Goal: Task Accomplishment & Management: Complete application form

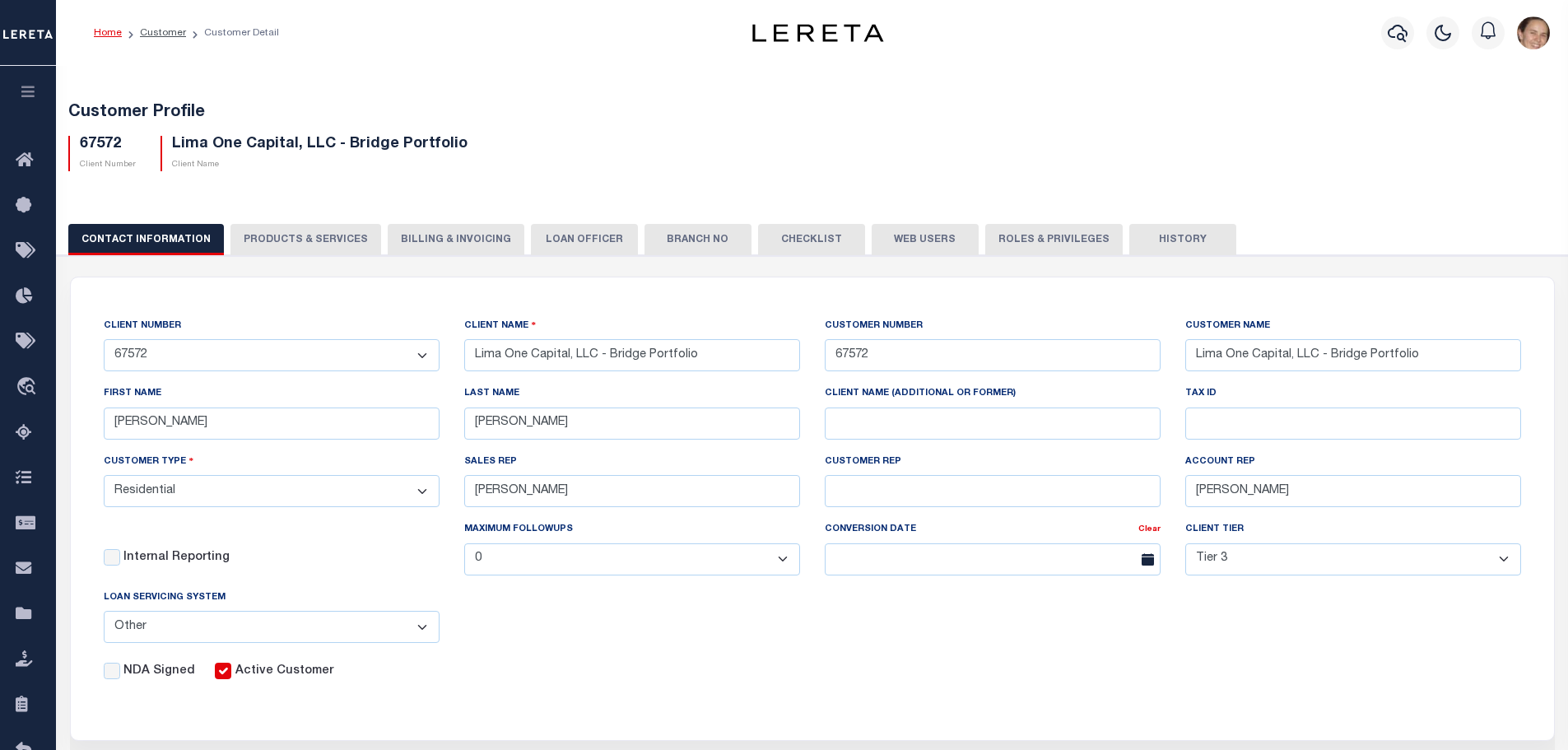
select select "Residential"
select select "Tier 3"
select select "OTH"
click at [167, 31] on link "Customer" at bounding box center [163, 32] width 46 height 10
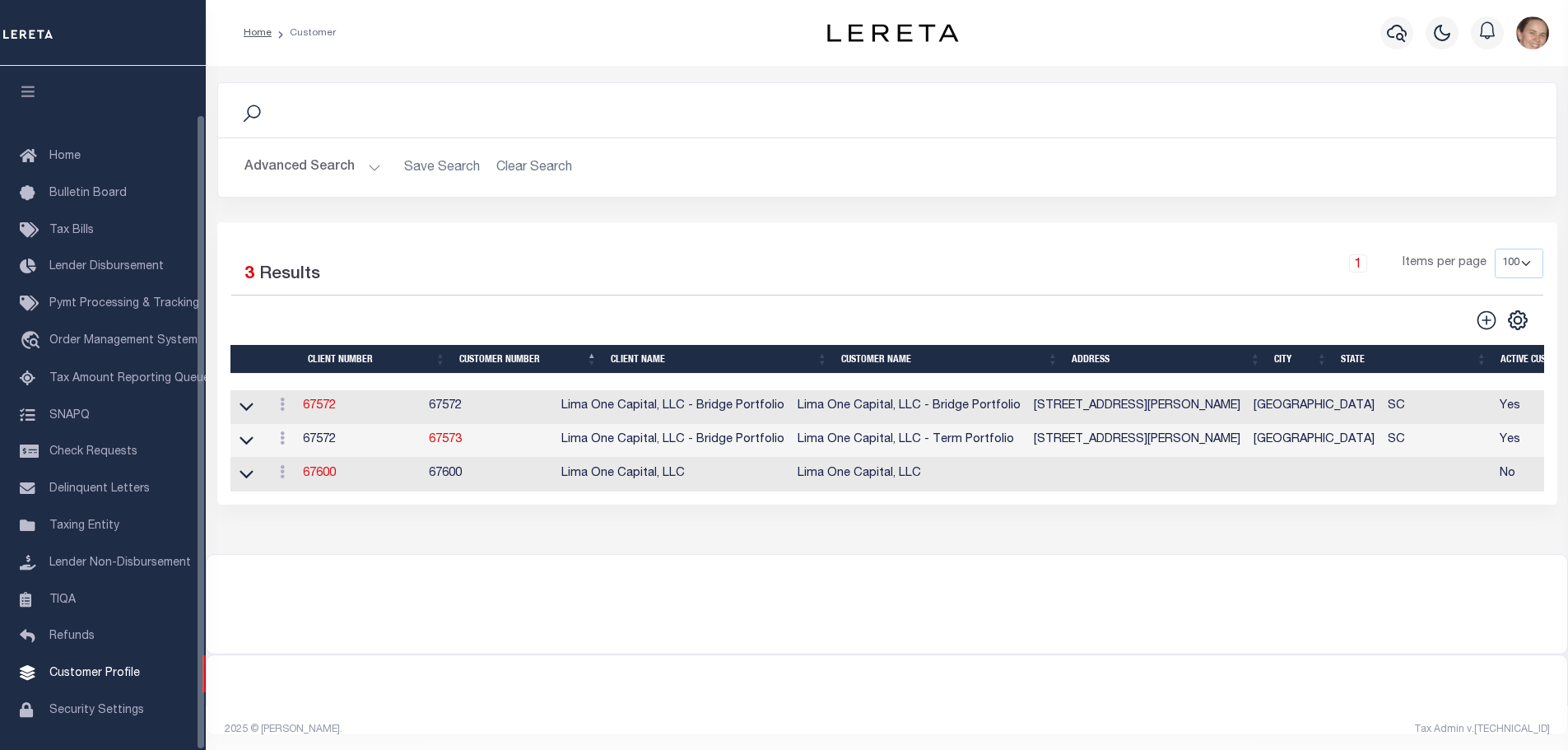
scroll to position [52, 0]
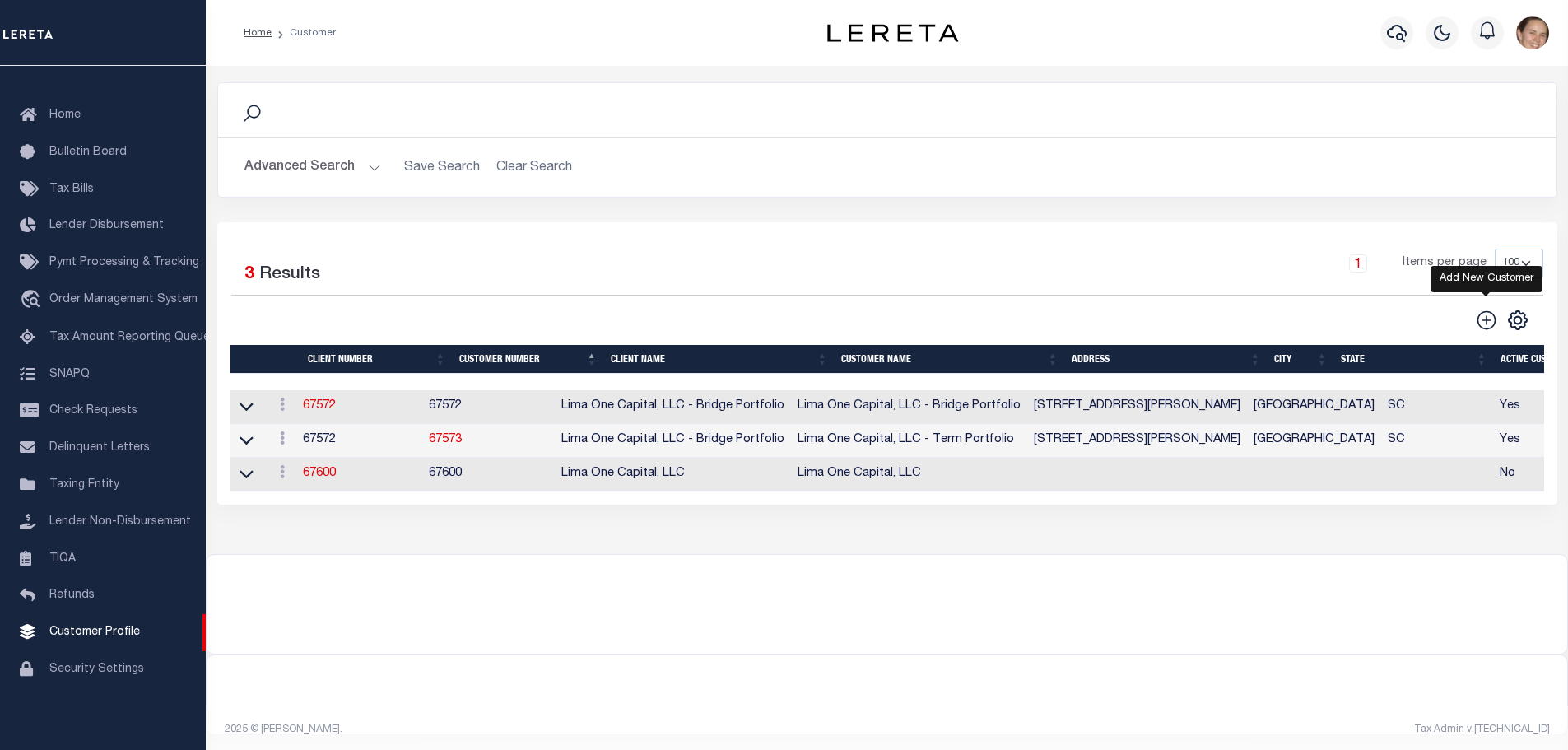
click at [1488, 322] on icon at bounding box center [1486, 320] width 19 height 19
type input "0"
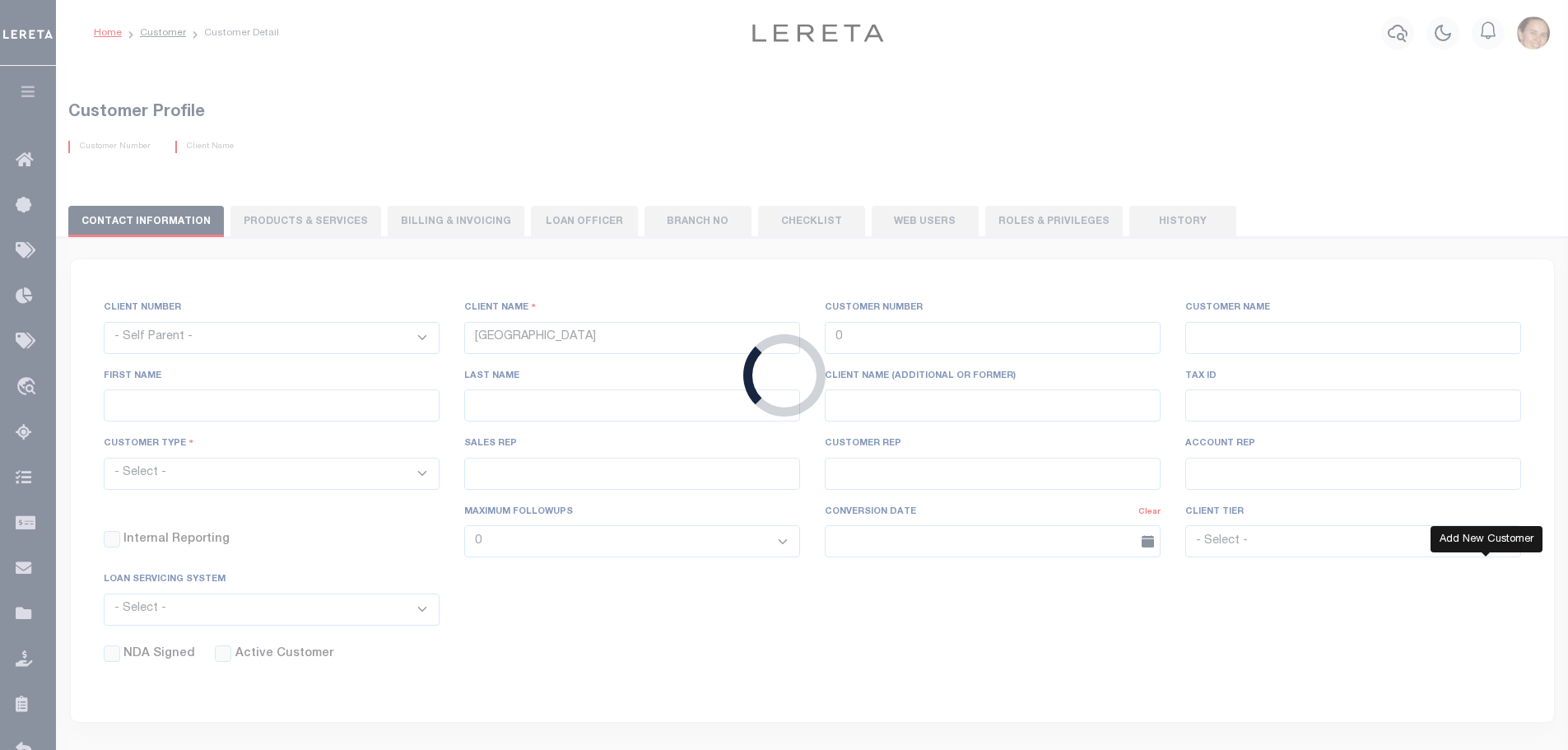
checkbox input "false"
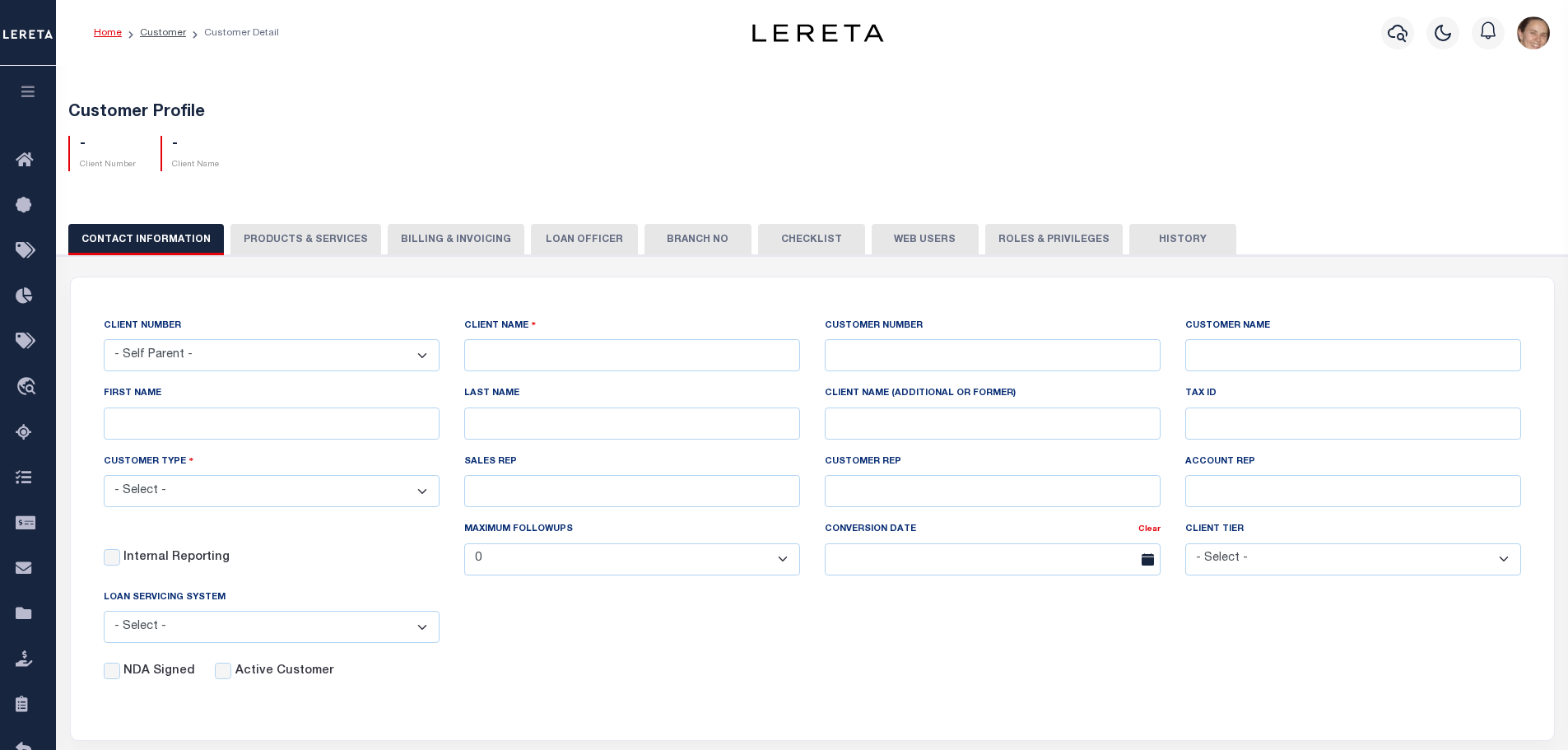
click at [567, 242] on div "CONTACT INFORMATION PRODUCTS & SERVICES PRODUCTS & SERVICES Billing & Invoicing…" at bounding box center [813, 239] width 1489 height 30
click at [548, 242] on div "CONTACT INFORMATION PRODUCTS & SERVICES PRODUCTS & SERVICES Billing & Invoicing…" at bounding box center [813, 239] width 1489 height 30
click at [318, 246] on div "CONTACT INFORMATION PRODUCTS & SERVICES PRODUCTS & SERVICES Billing & Invoicing…" at bounding box center [813, 239] width 1489 height 30
click at [158, 31] on link "Customer" at bounding box center [163, 32] width 46 height 10
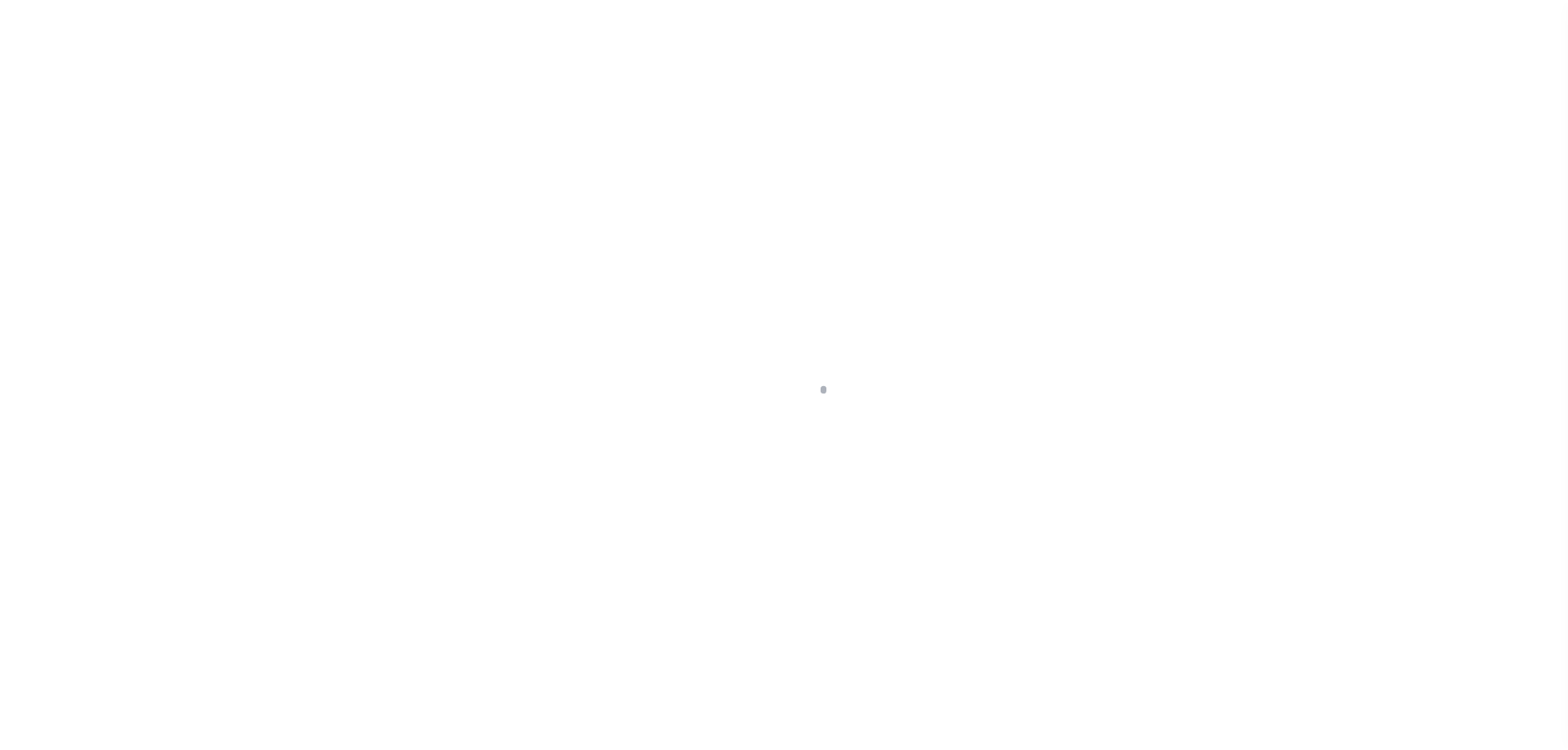
scroll to position [52, 0]
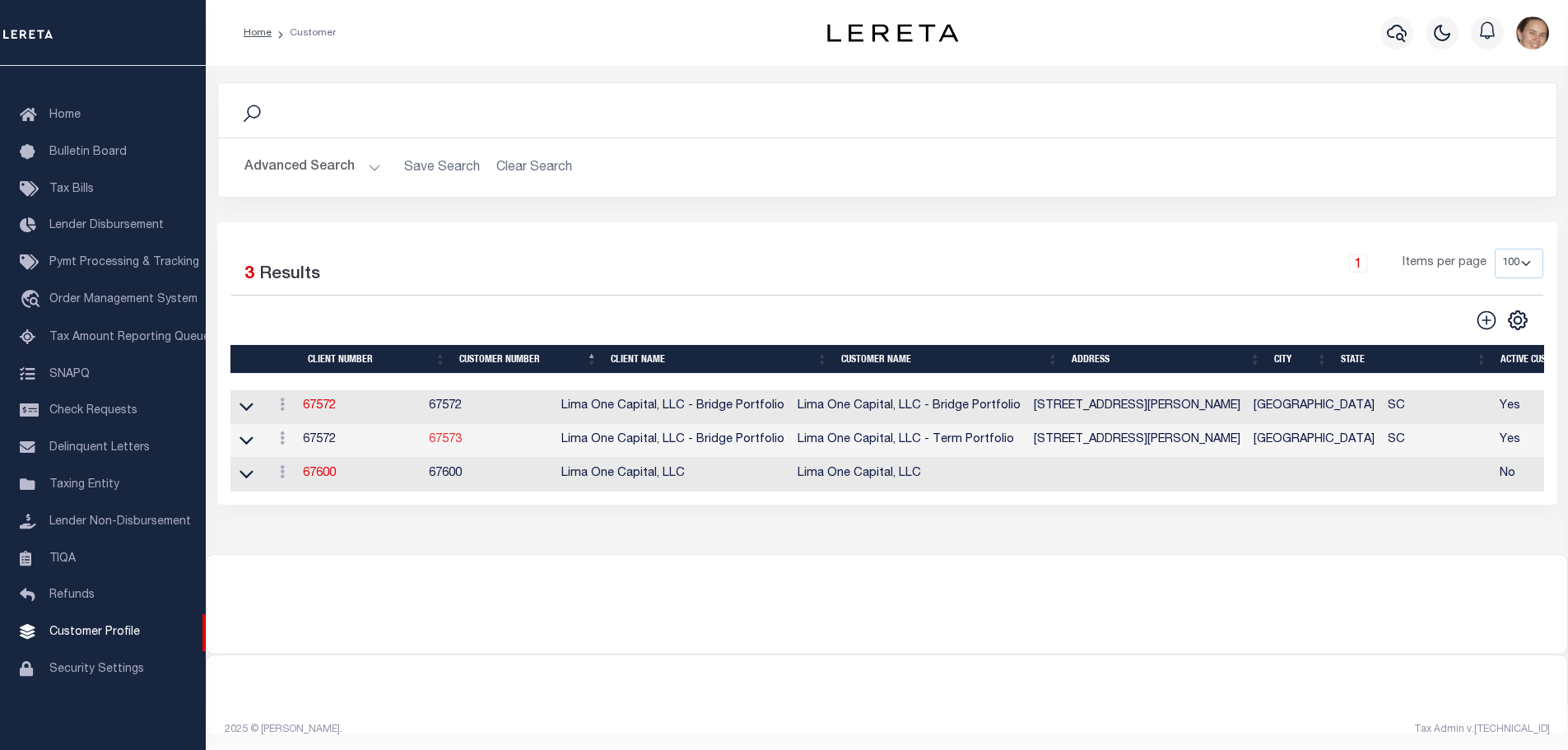
click at [462, 445] on link "67573" at bounding box center [446, 439] width 33 height 12
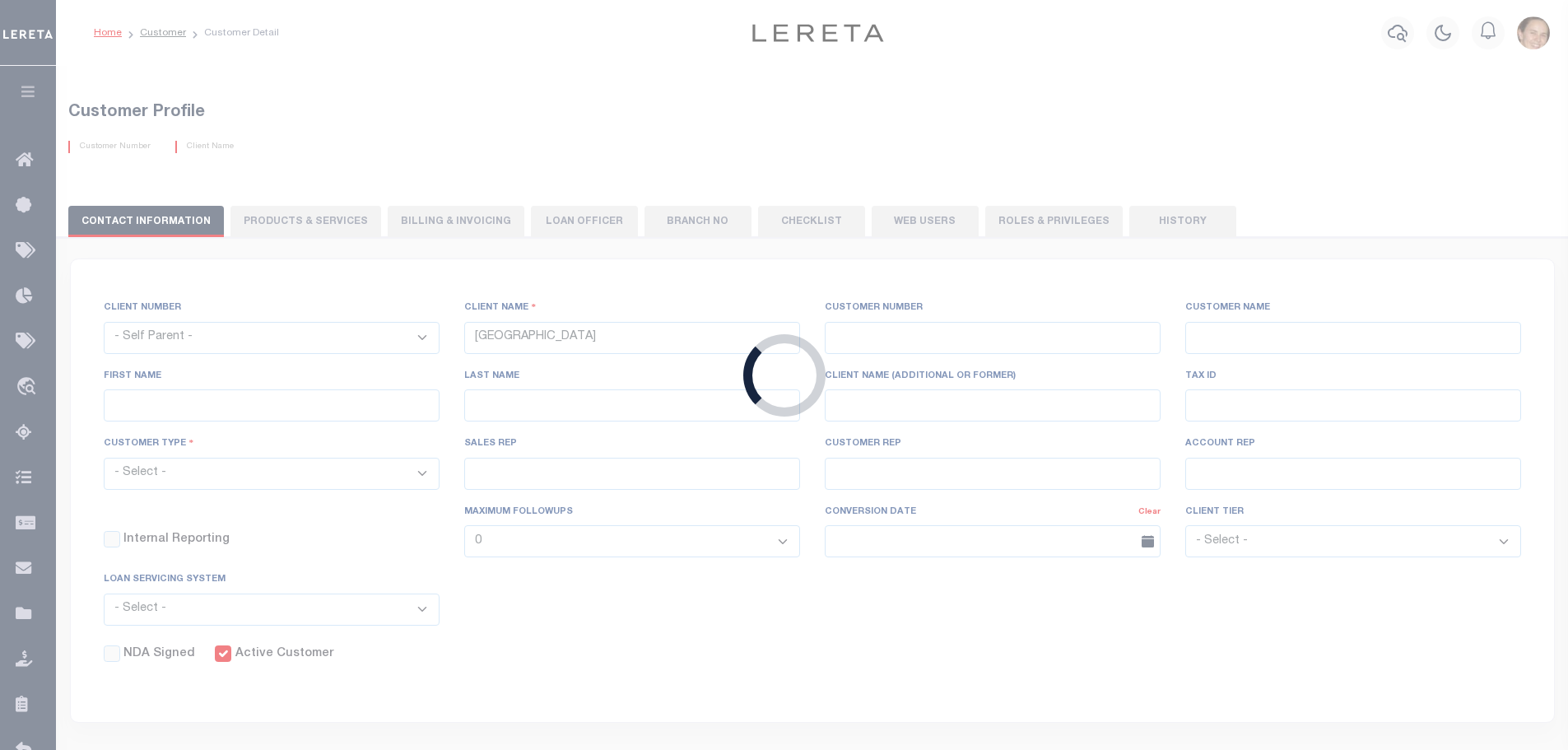
select select "2284"
type input "Lima One Capital, LLC - Bridge Portfolio"
type input "67573"
type input "Lima One Capital, LLC - Term Portfolio"
type input "[PERSON_NAME]"
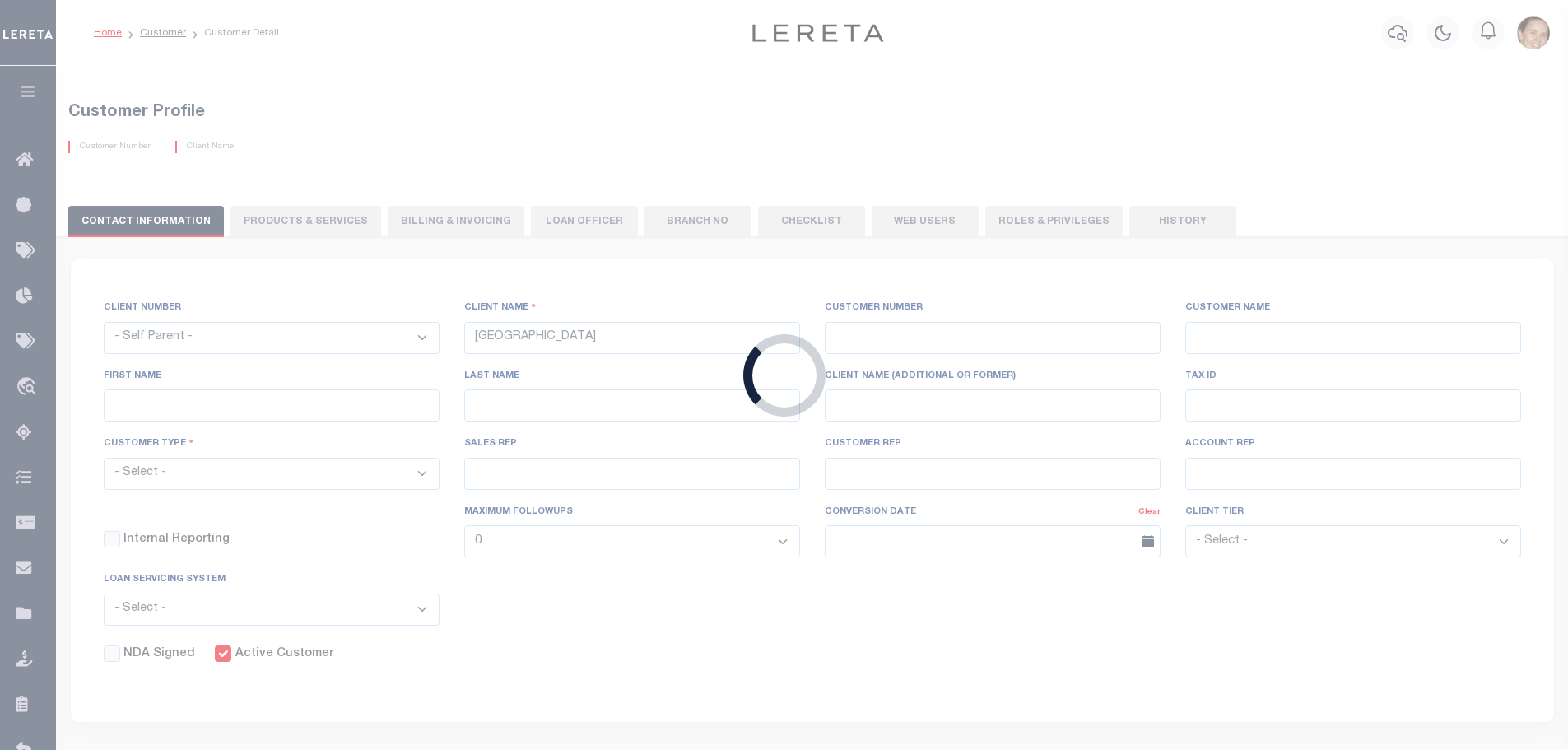
type input "[PERSON_NAME]"
type input "Term Portfolio"
select select "Residential"
type input "[PERSON_NAME]"
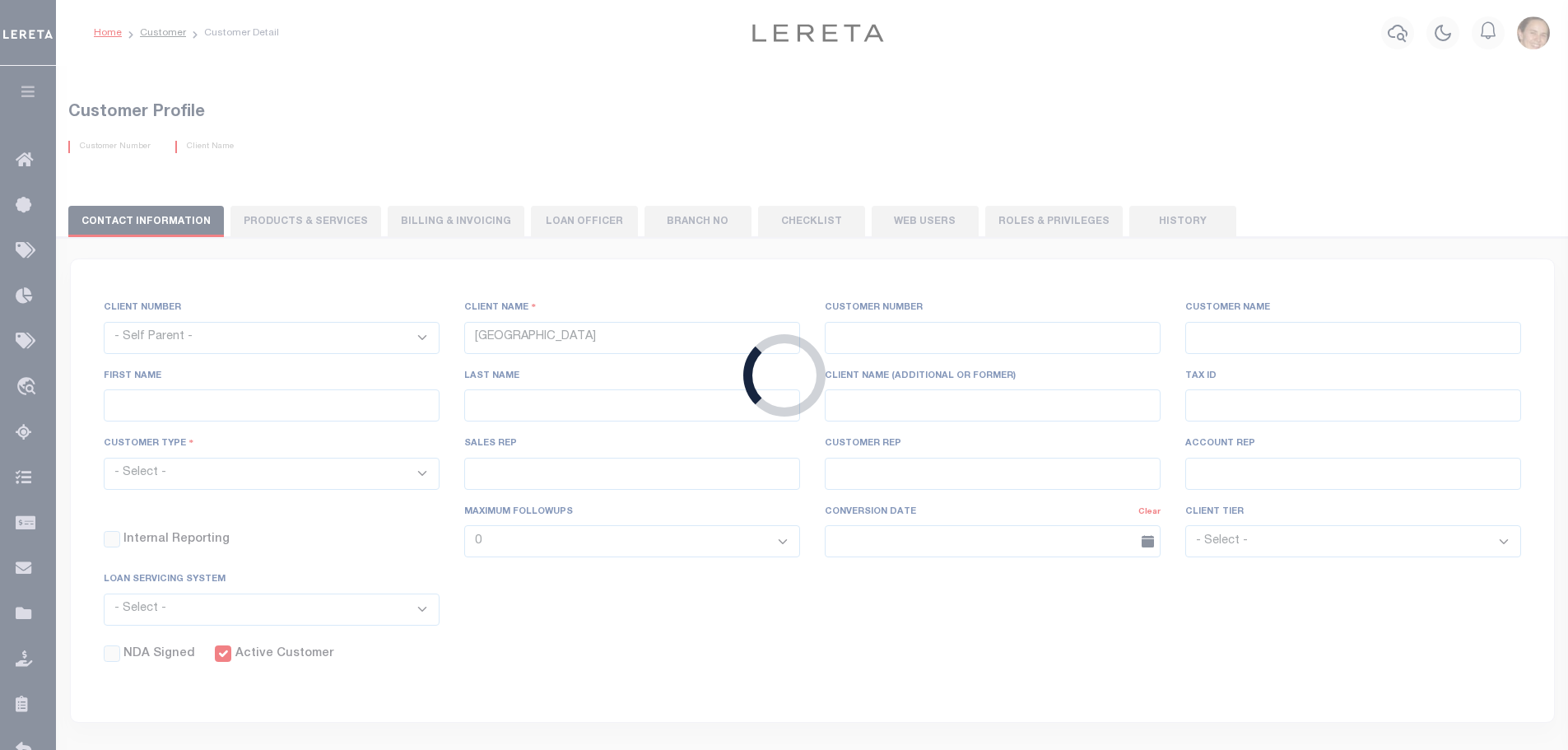
select select "Tier 3"
select select "OTH"
checkbox input "true"
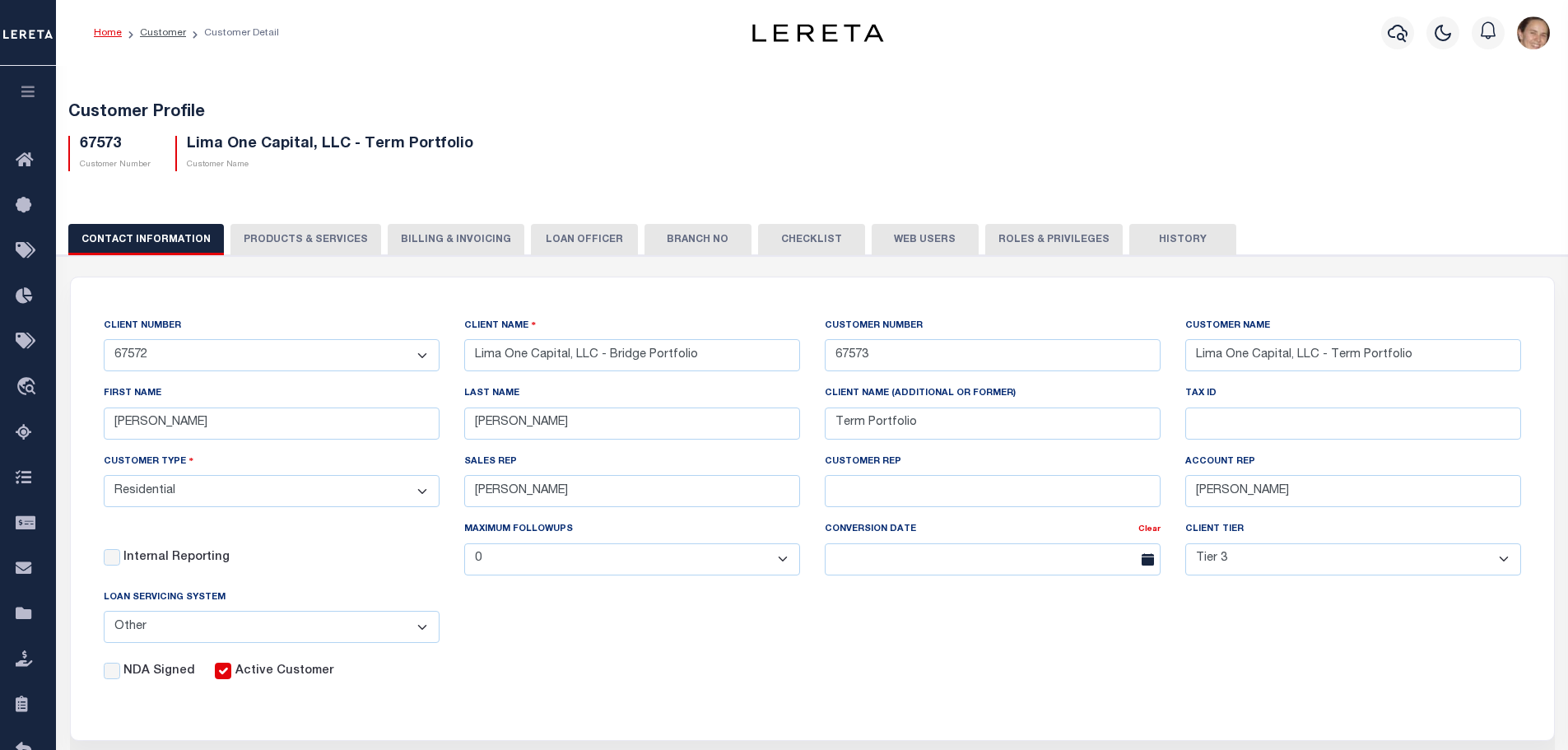
click at [584, 241] on button "LOAN OFFICER" at bounding box center [584, 240] width 107 height 31
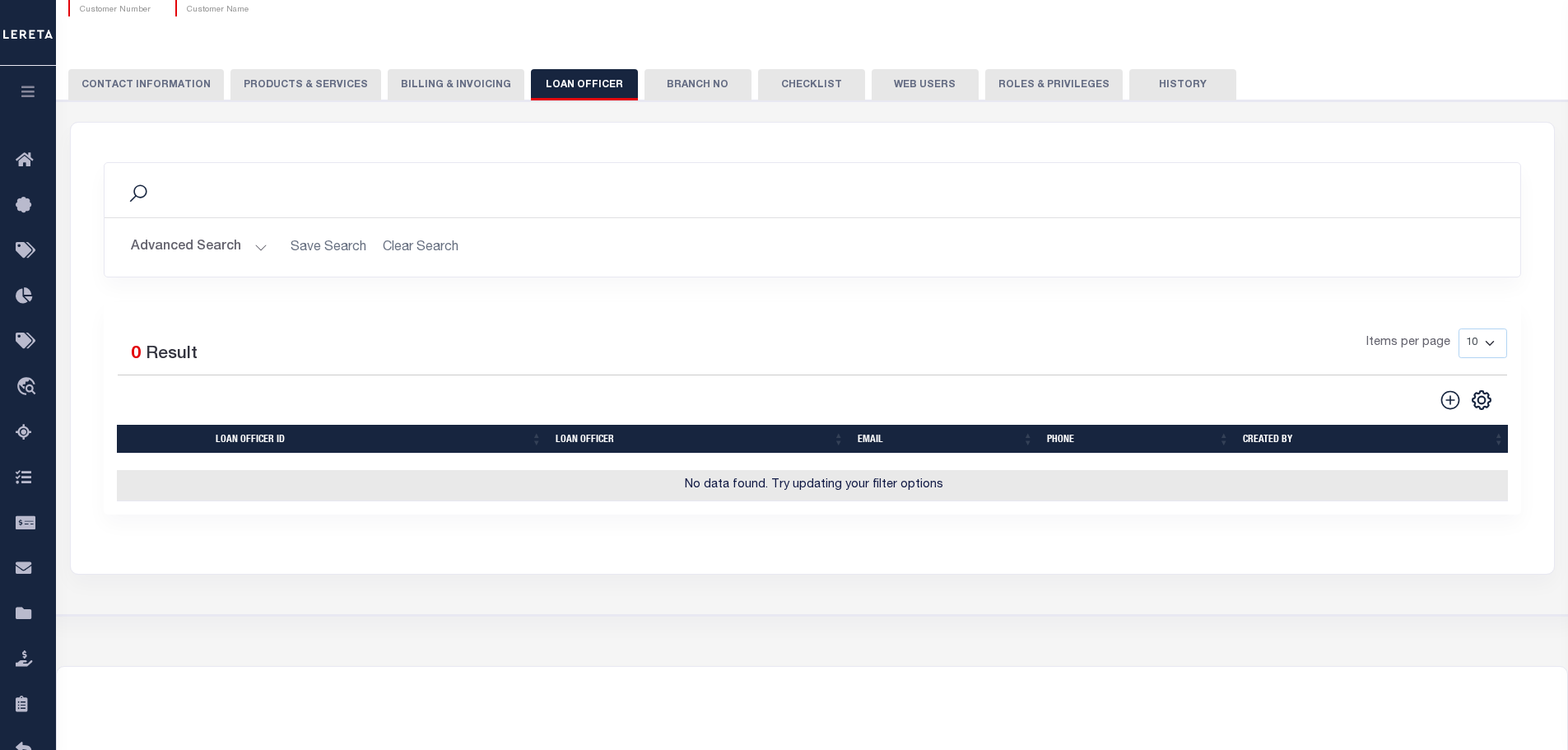
scroll to position [165, 0]
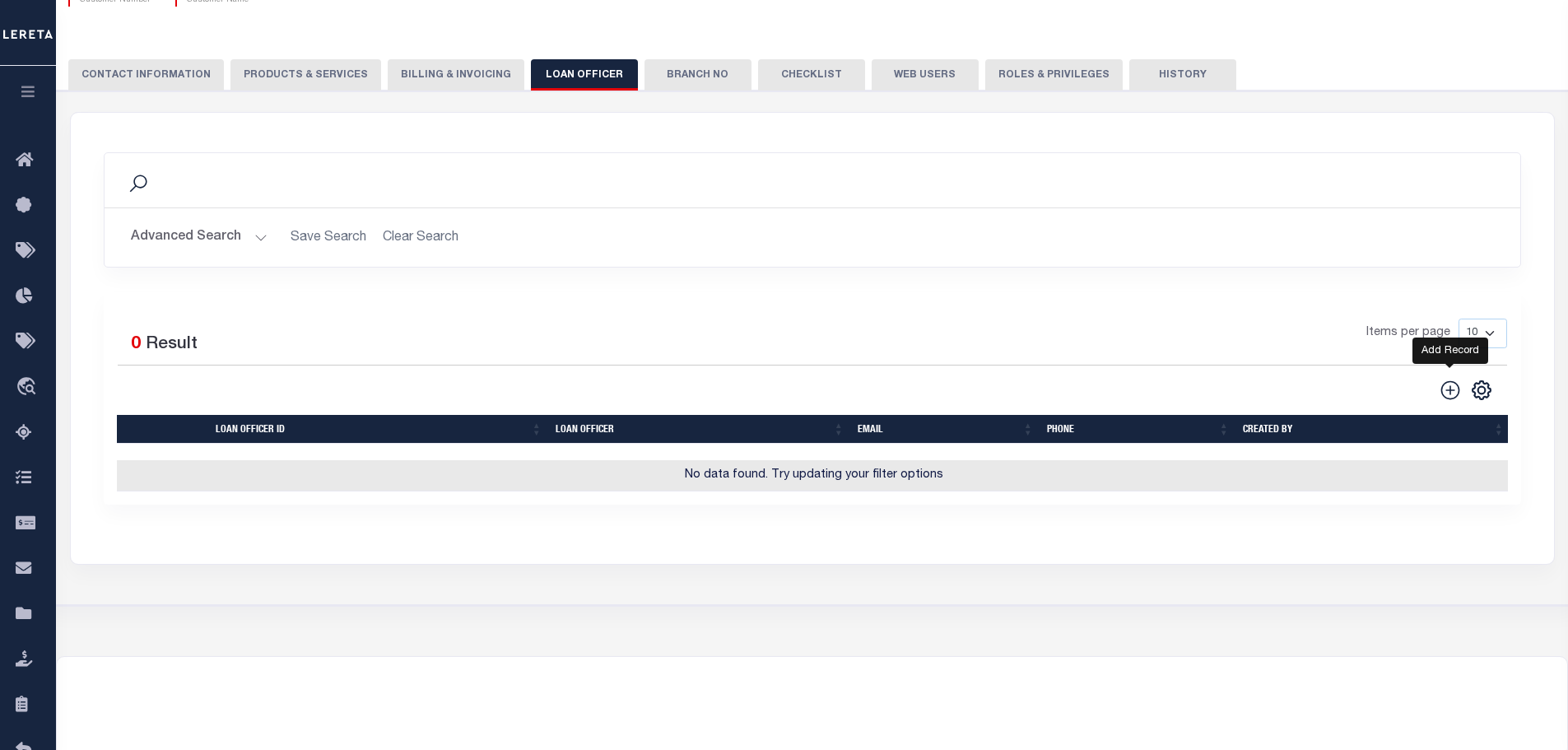
click at [1451, 394] on icon at bounding box center [1450, 390] width 21 height 21
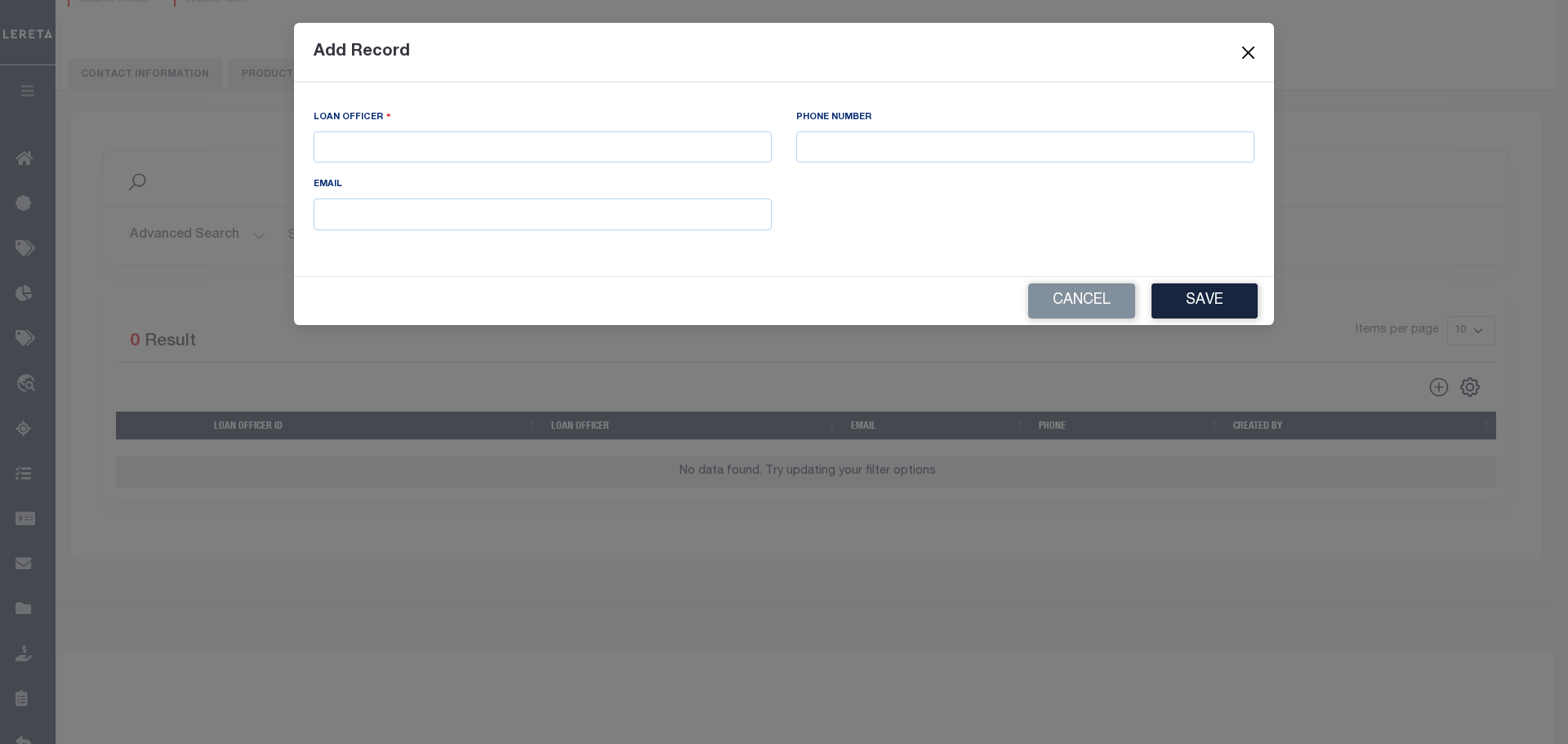
click at [1245, 51] on button "Close" at bounding box center [1248, 52] width 21 height 21
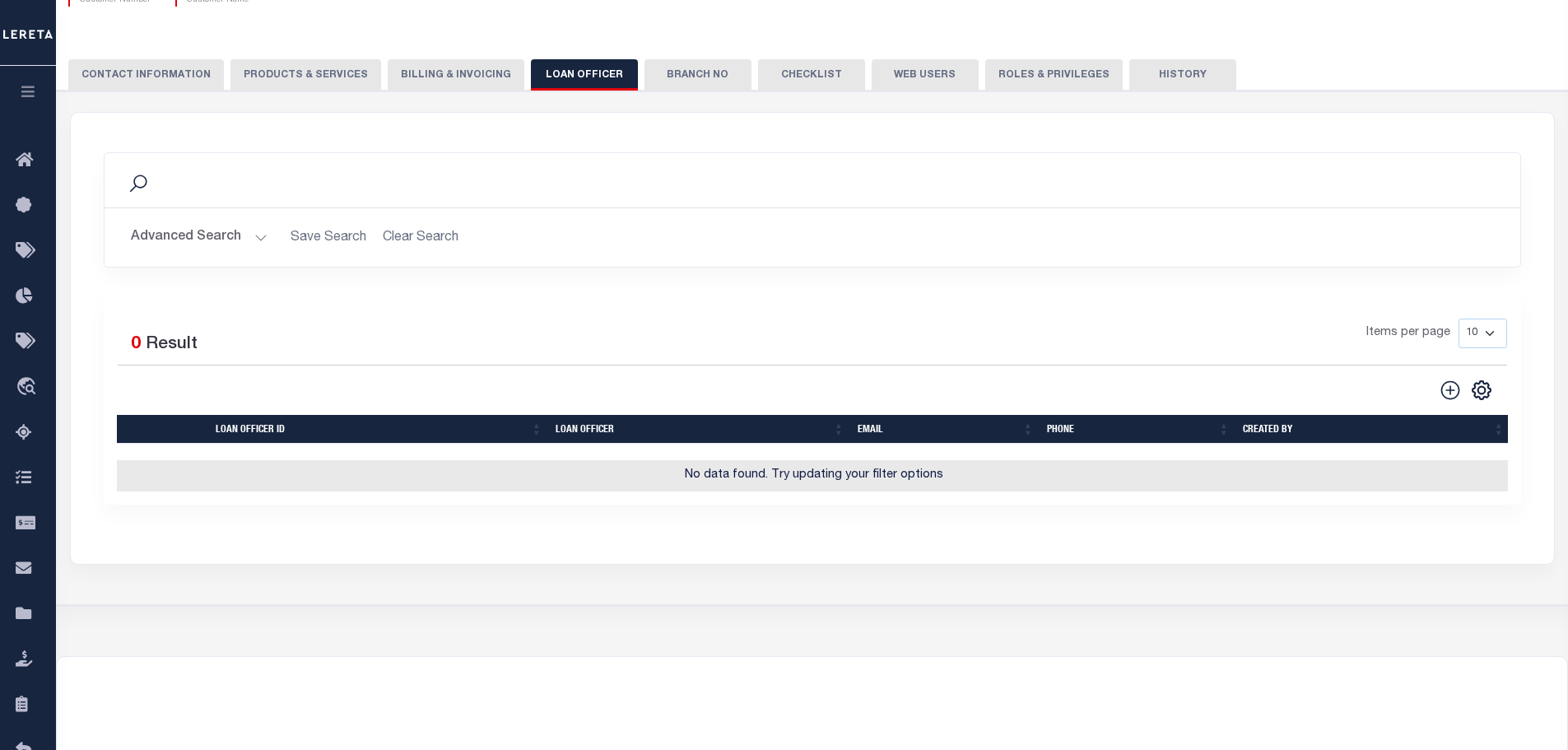
click at [681, 76] on button "Branch No" at bounding box center [698, 75] width 107 height 31
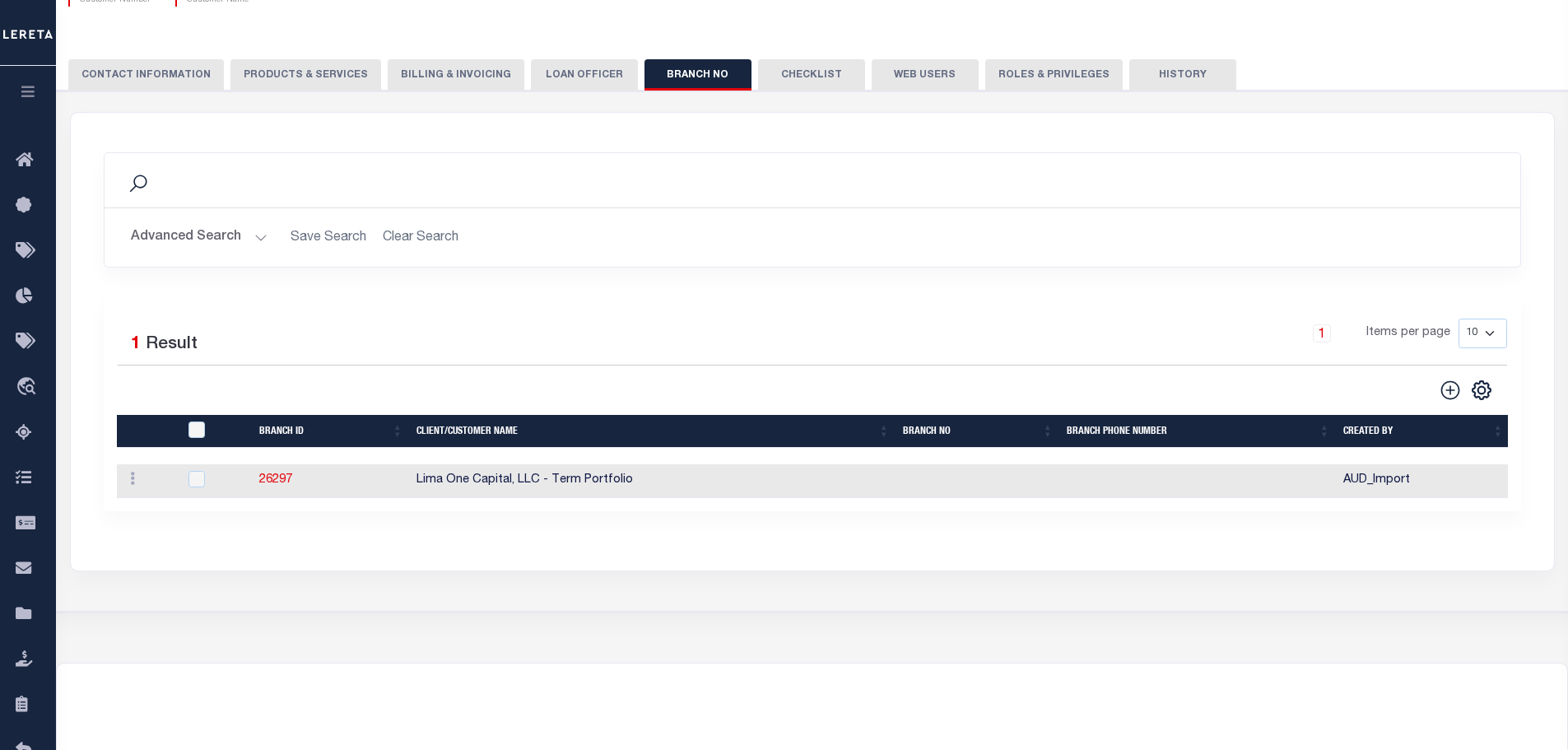
click at [563, 75] on button "LOAN OFFICER" at bounding box center [584, 75] width 107 height 31
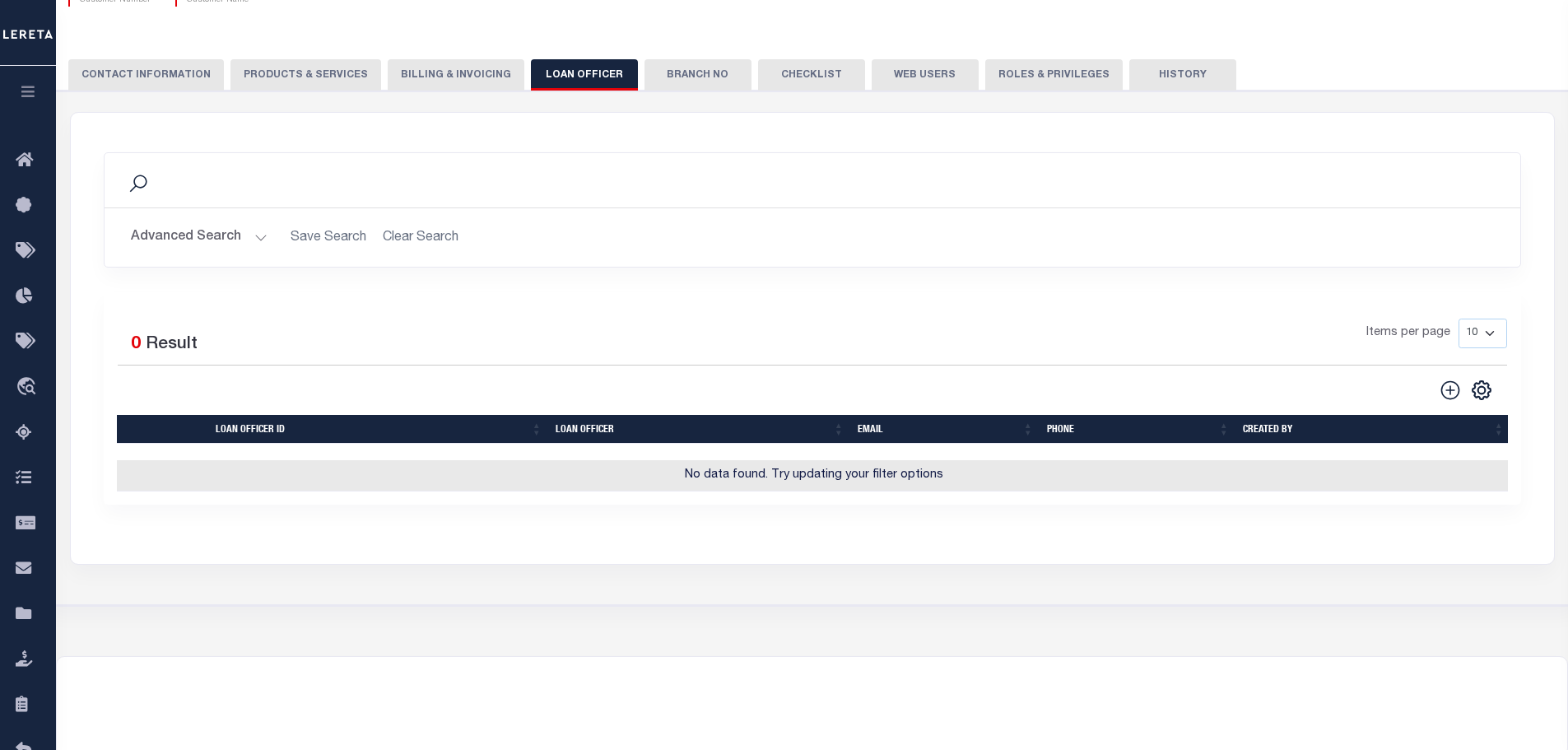
scroll to position [110, 0]
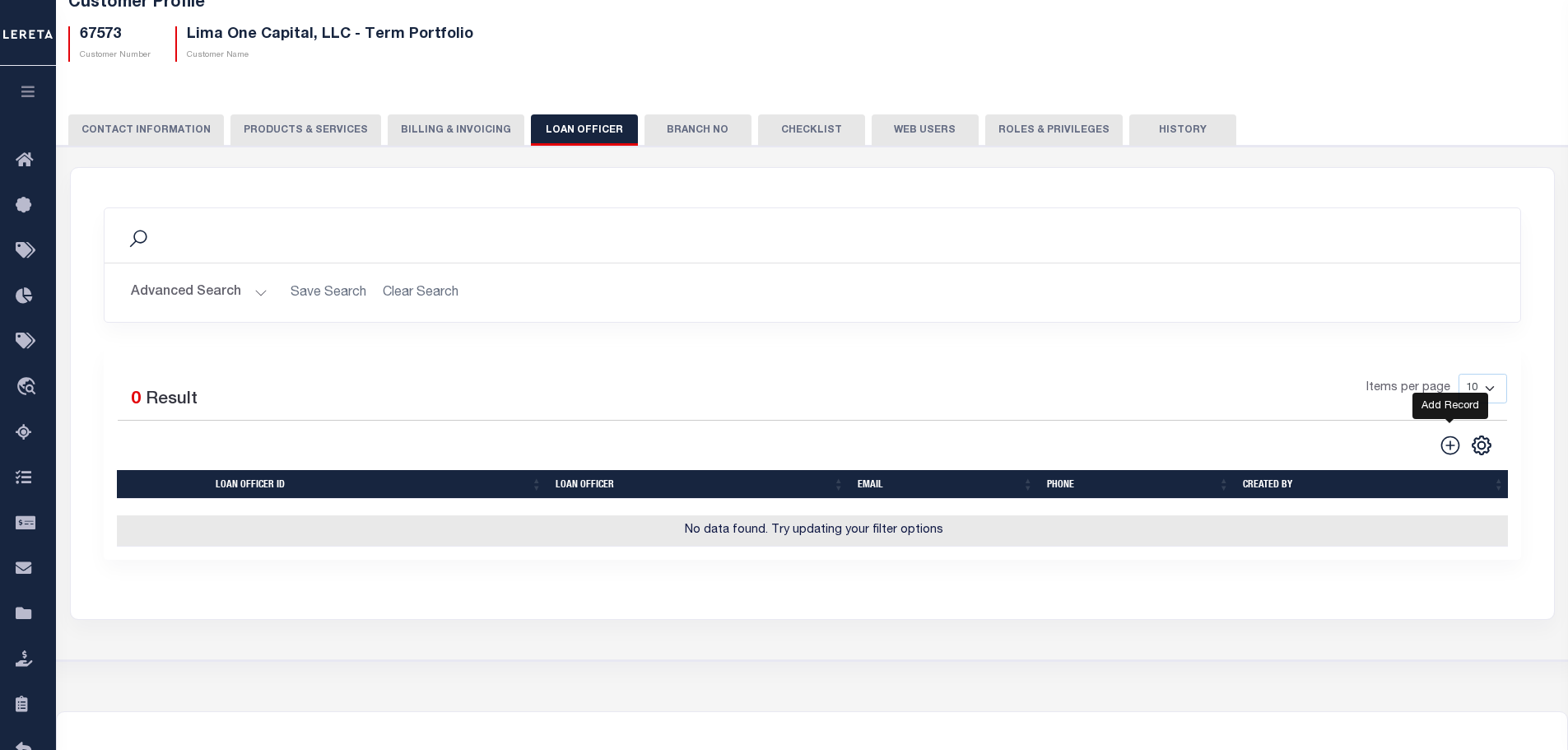
click at [1452, 444] on icon at bounding box center [1450, 445] width 21 height 21
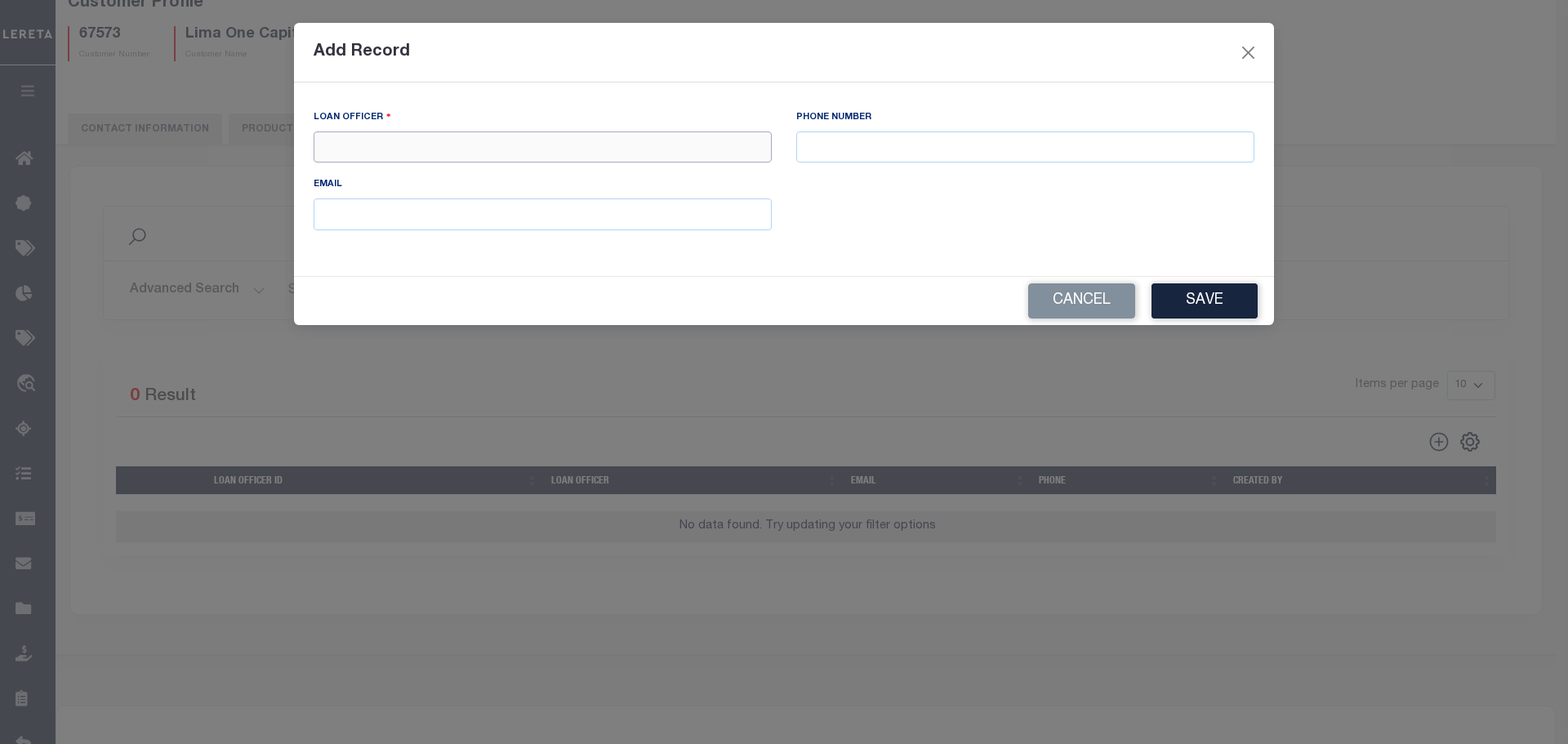
click at [547, 150] on input "text" at bounding box center [542, 147] width 458 height 32
type input "[PERSON_NAME]"
drag, startPoint x: 434, startPoint y: 144, endPoint x: 313, endPoint y: 142, distance: 121.0
click at [313, 142] on input "[PERSON_NAME]" at bounding box center [542, 147] width 458 height 32
click at [364, 146] on input "text" at bounding box center [542, 147] width 458 height 32
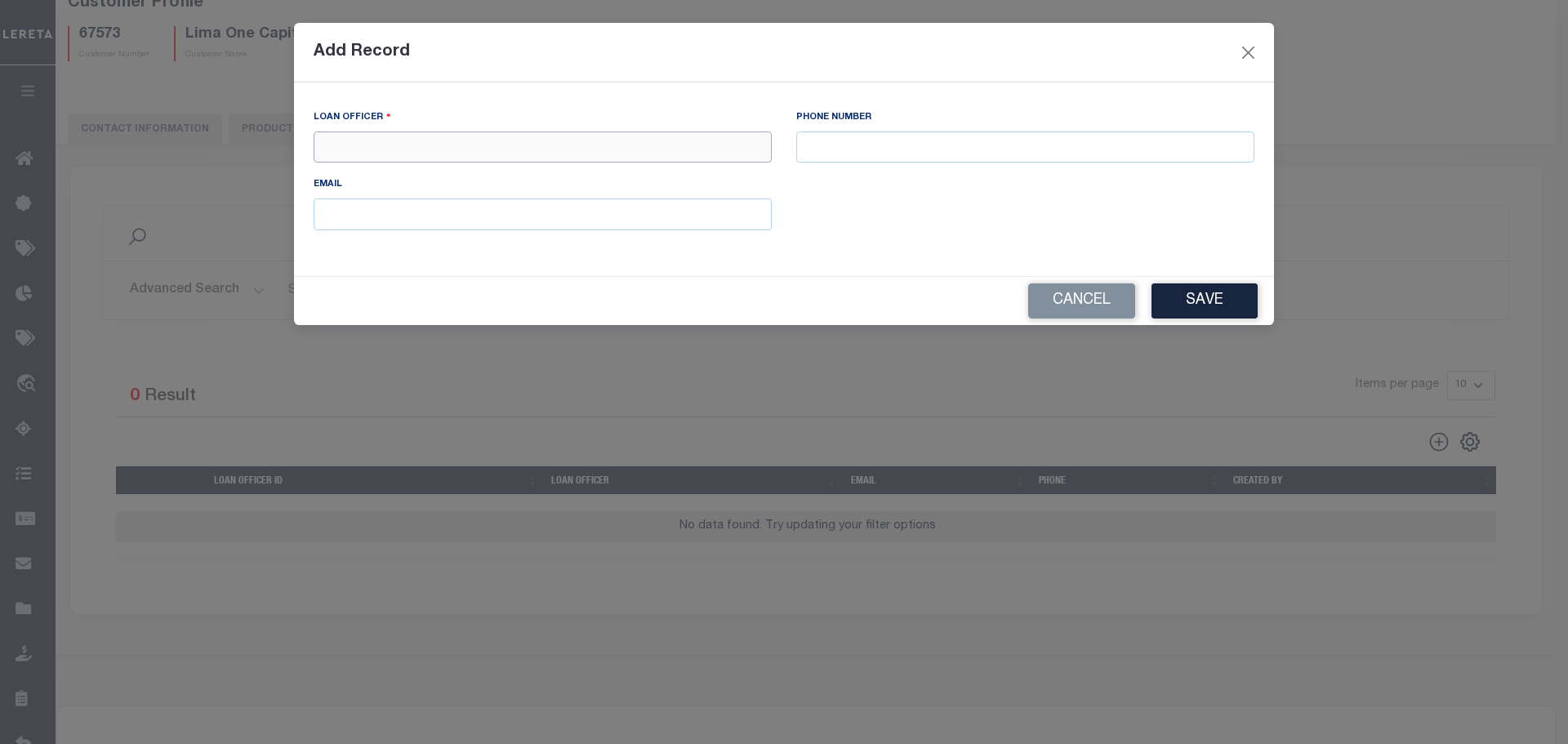
type input "[PERSON_NAME]"
click at [827, 143] on input "text" at bounding box center [1024, 147] width 458 height 32
type input "1576"
click at [671, 208] on input "text" at bounding box center [542, 214] width 458 height 32
type input "[EMAIL_ADDRESS][DOMAIN_NAME]"
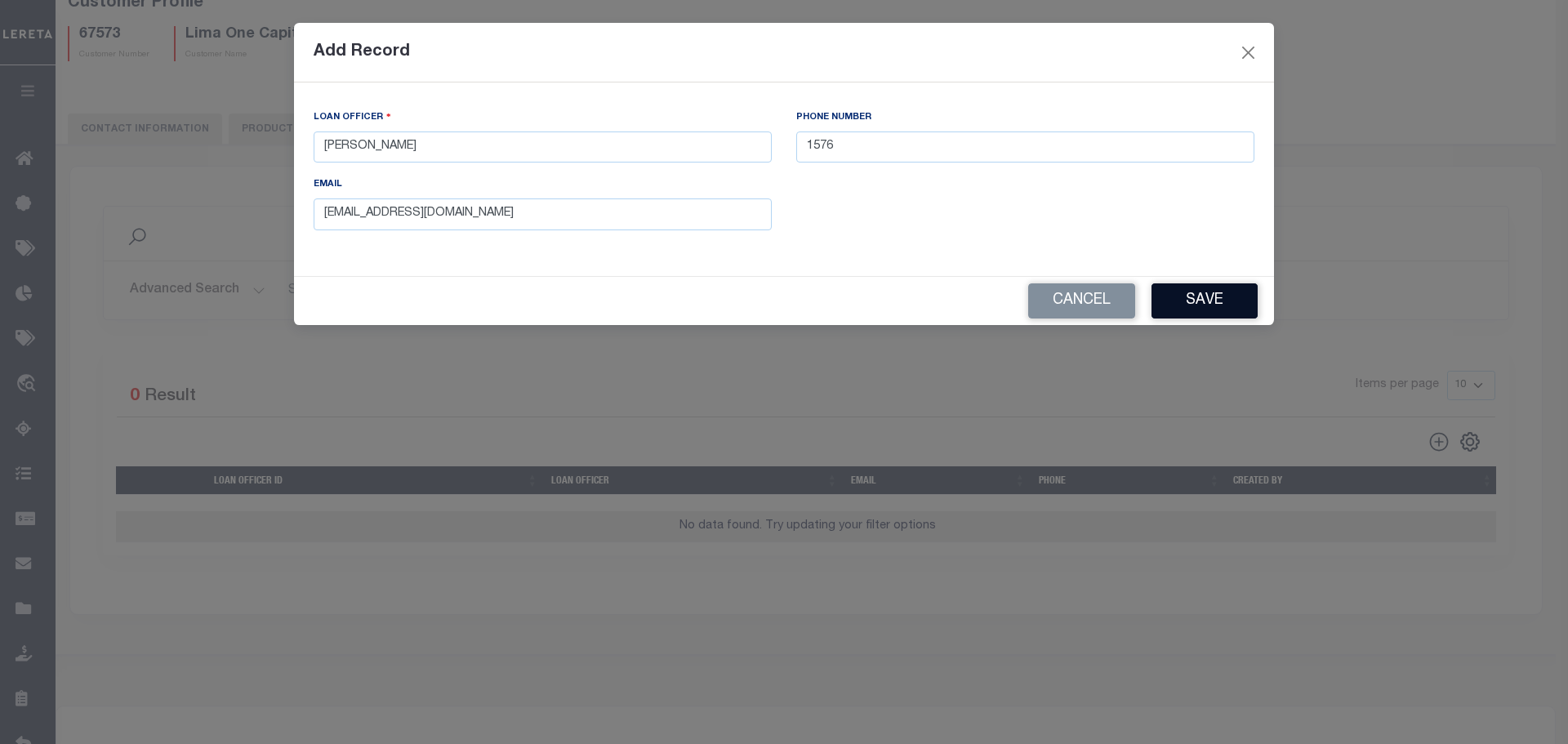
click at [1209, 310] on button "Save" at bounding box center [1204, 301] width 106 height 35
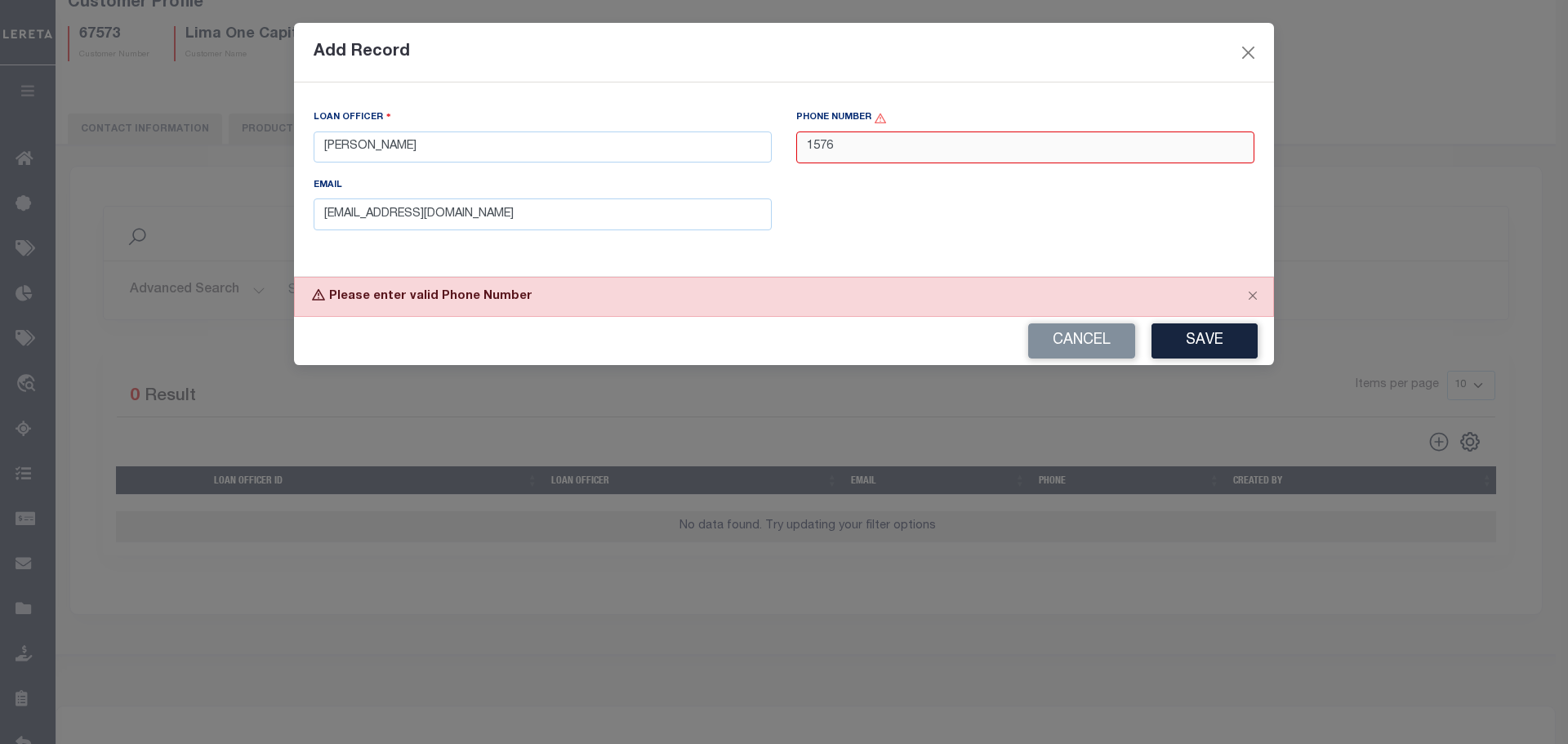
drag, startPoint x: 863, startPoint y: 147, endPoint x: 739, endPoint y: 147, distance: 124.0
click at [739, 147] on div "LOAN OFFICER [PERSON_NAME] PHONE NUMBER 1576 EMAIL [EMAIL_ADDRESS][DOMAIN_NAME]" at bounding box center [784, 175] width 965 height 134
type input "3"
type input "6268269961"
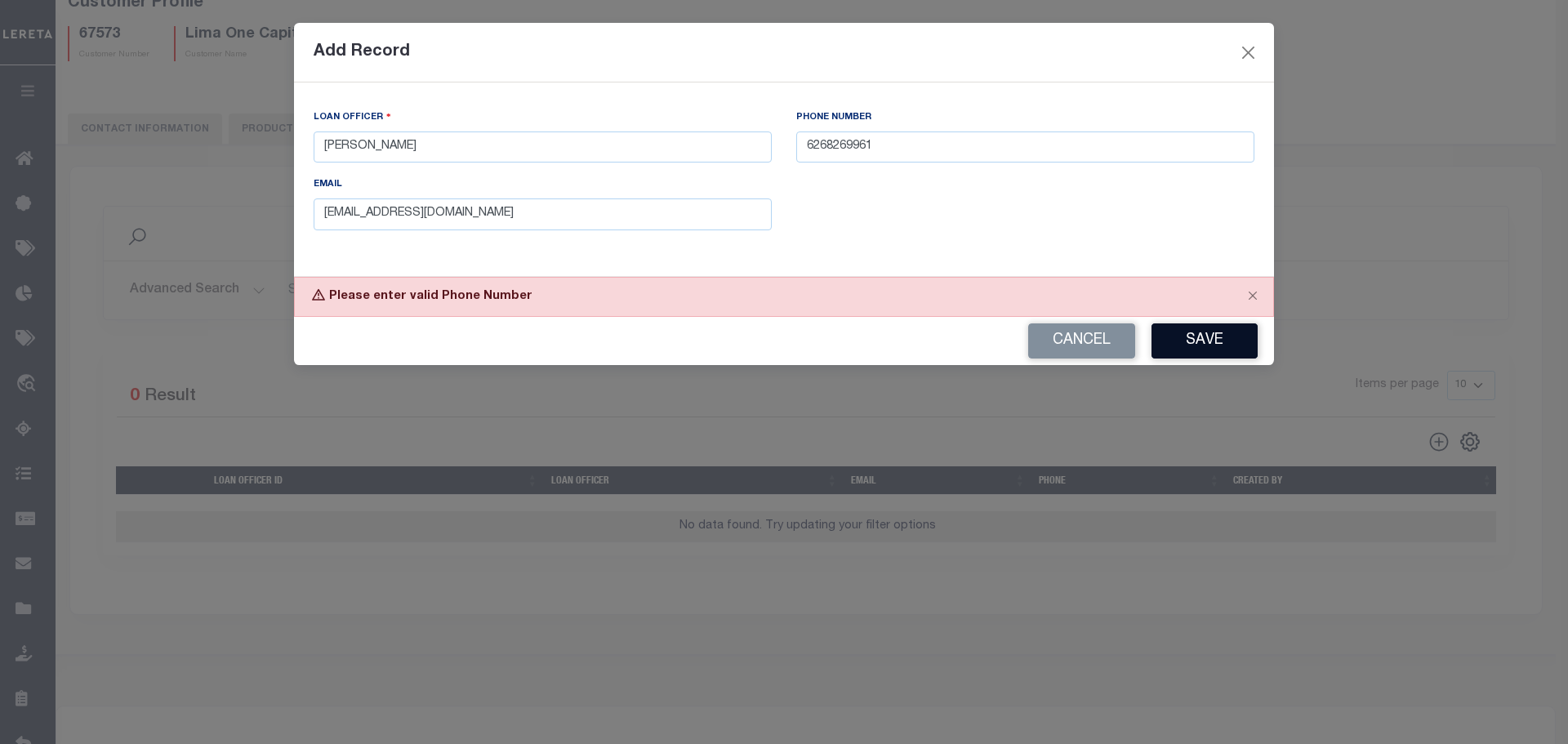
click at [1186, 350] on button "Save" at bounding box center [1204, 341] width 106 height 35
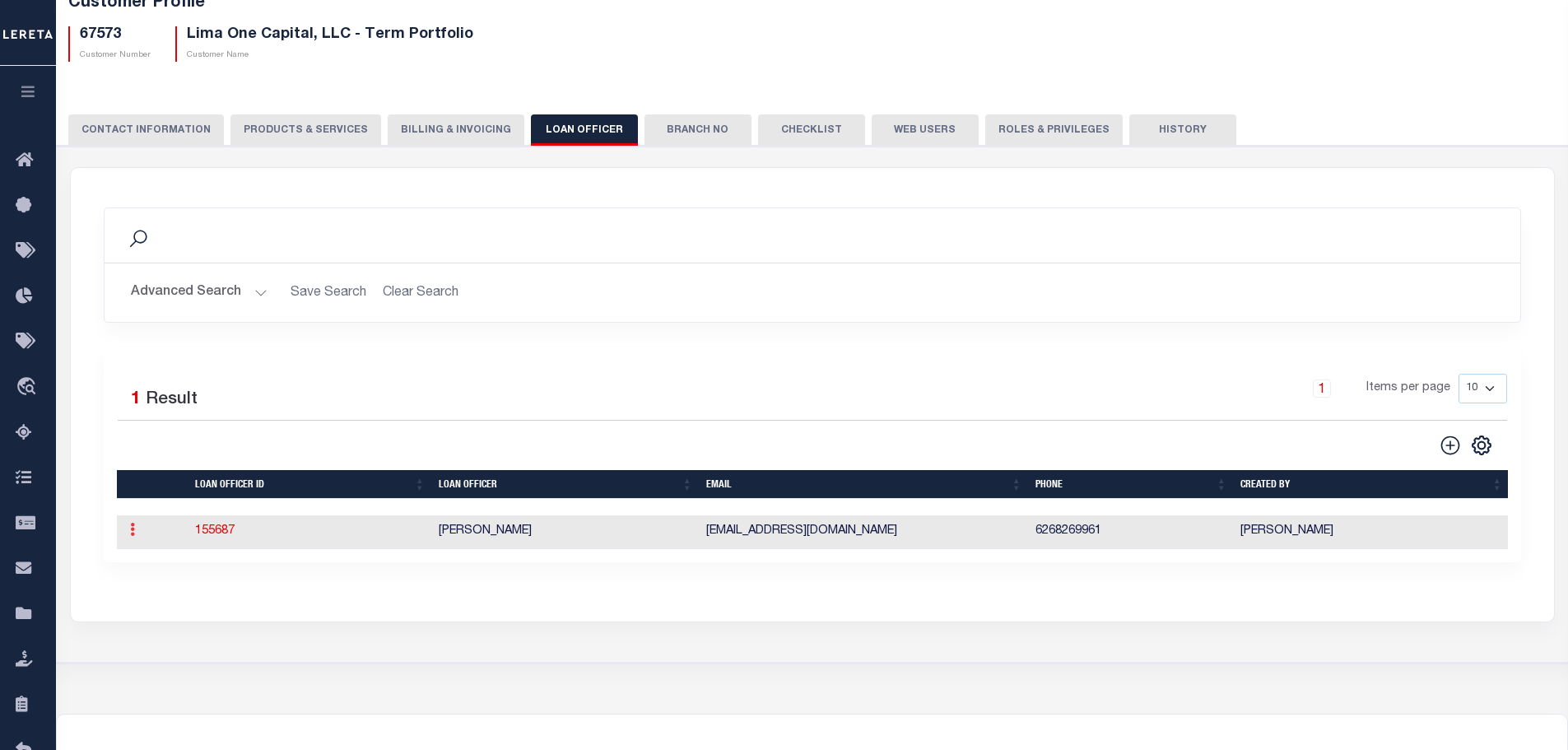
click at [133, 531] on icon at bounding box center [132, 529] width 5 height 13
click at [159, 594] on link "Delete" at bounding box center [161, 581] width 75 height 27
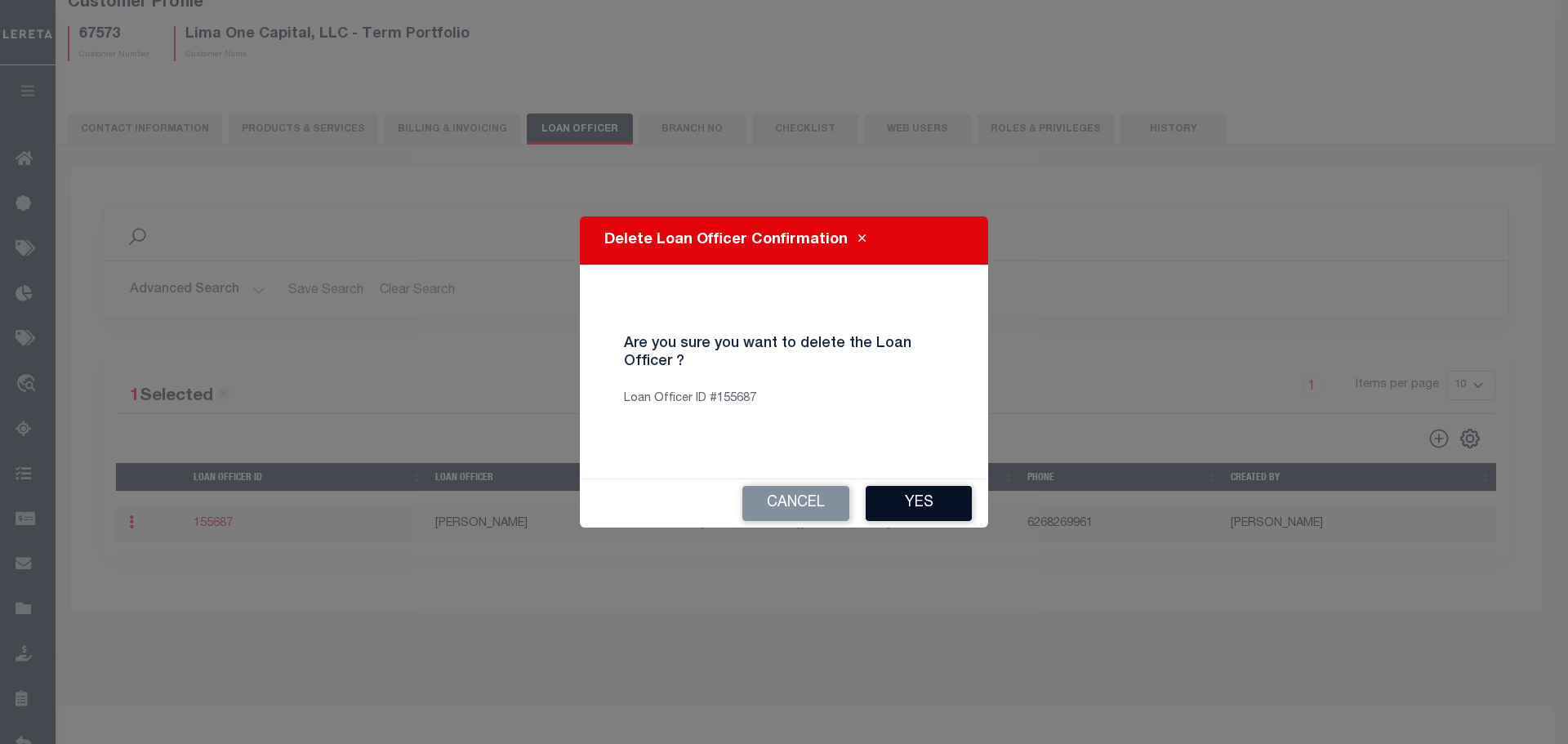
click at [885, 503] on button "Yes" at bounding box center [918, 504] width 106 height 35
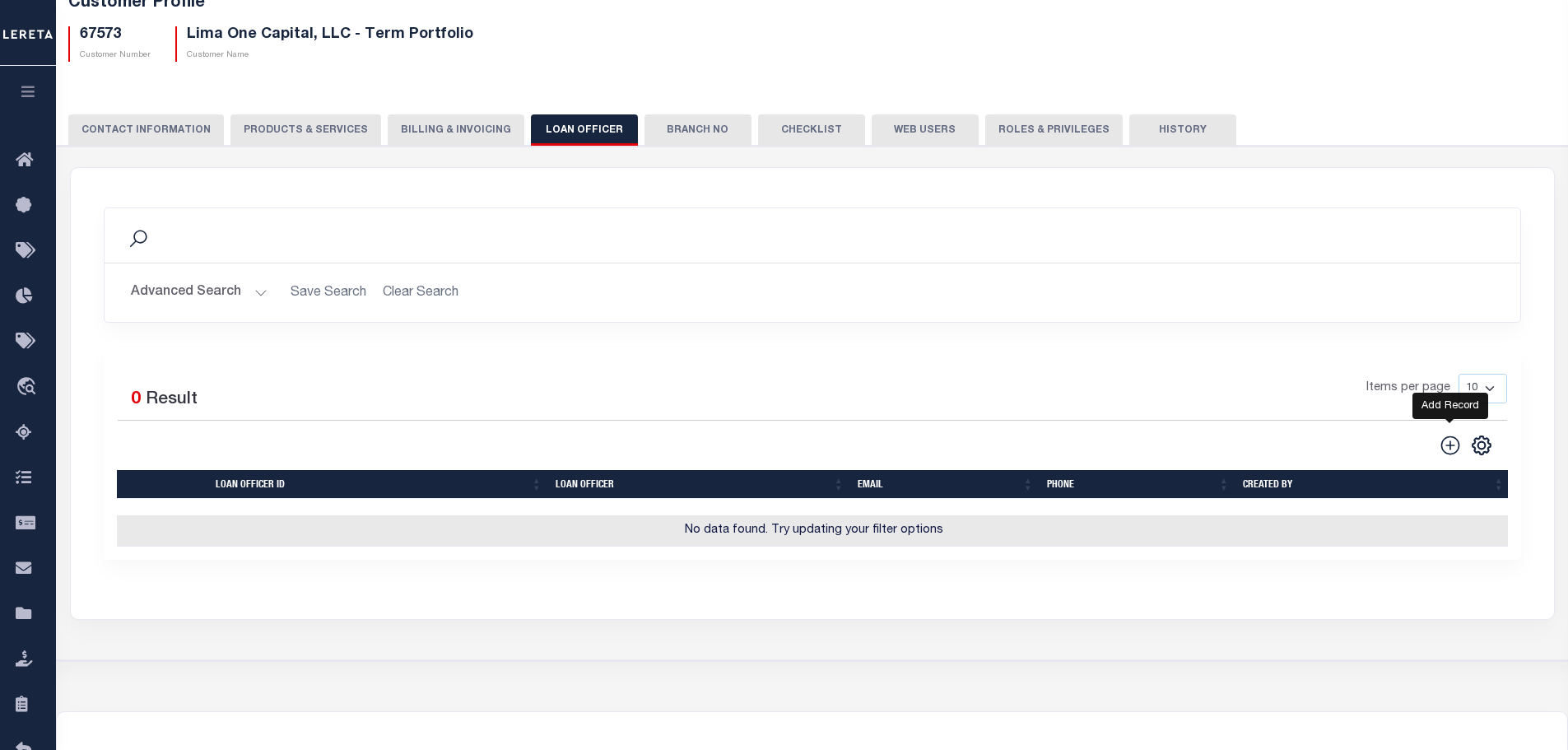
click at [1449, 449] on icon at bounding box center [1450, 445] width 21 height 21
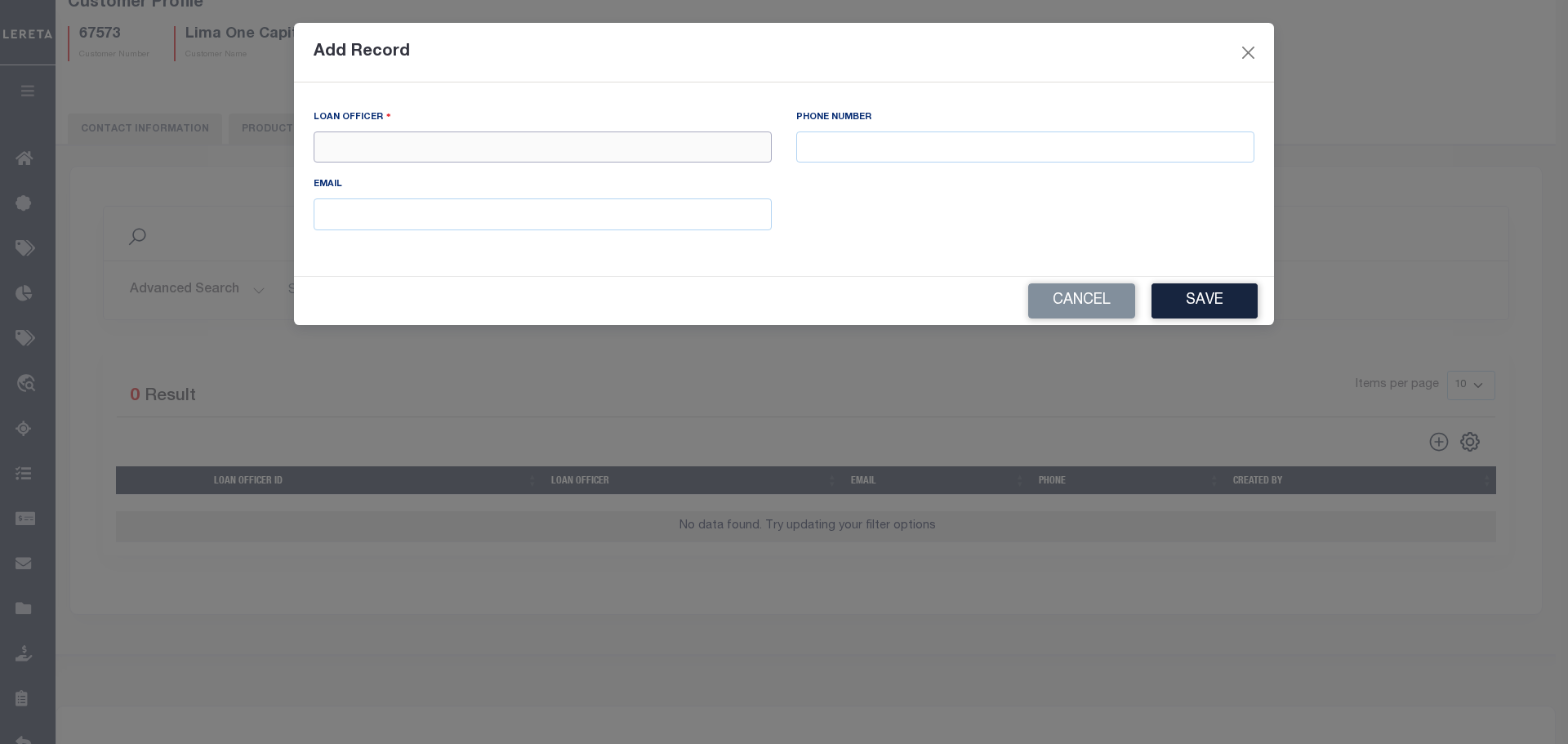
click at [480, 150] on input "text" at bounding box center [542, 147] width 458 height 32
type input "[PERSON_NAME]"
type input "62682"
type input "[PHONE_NUMBER]"
type input "[EMAIL_ADDRESS][DOMAIN_NAME]"
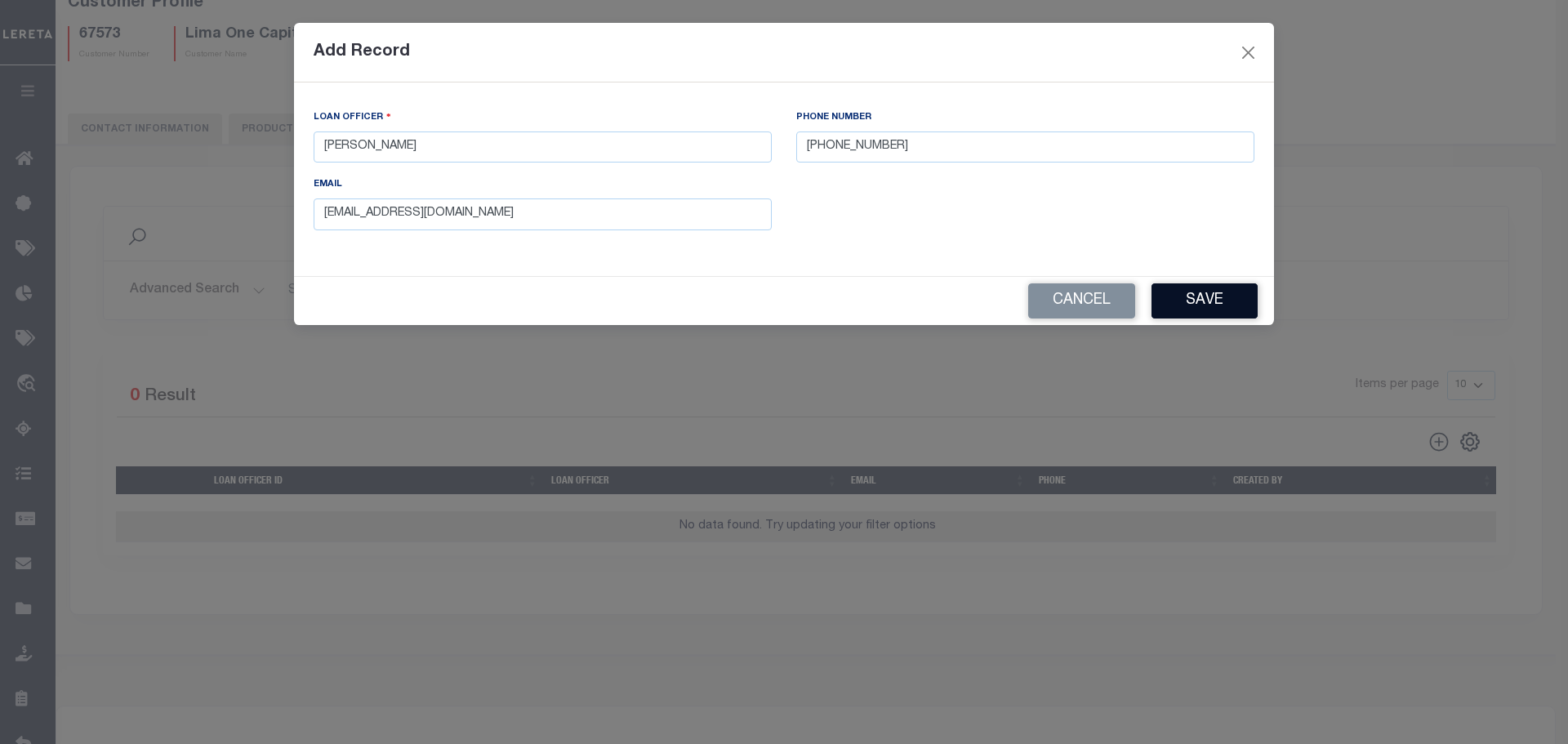
click at [1215, 313] on button "Save" at bounding box center [1204, 301] width 106 height 35
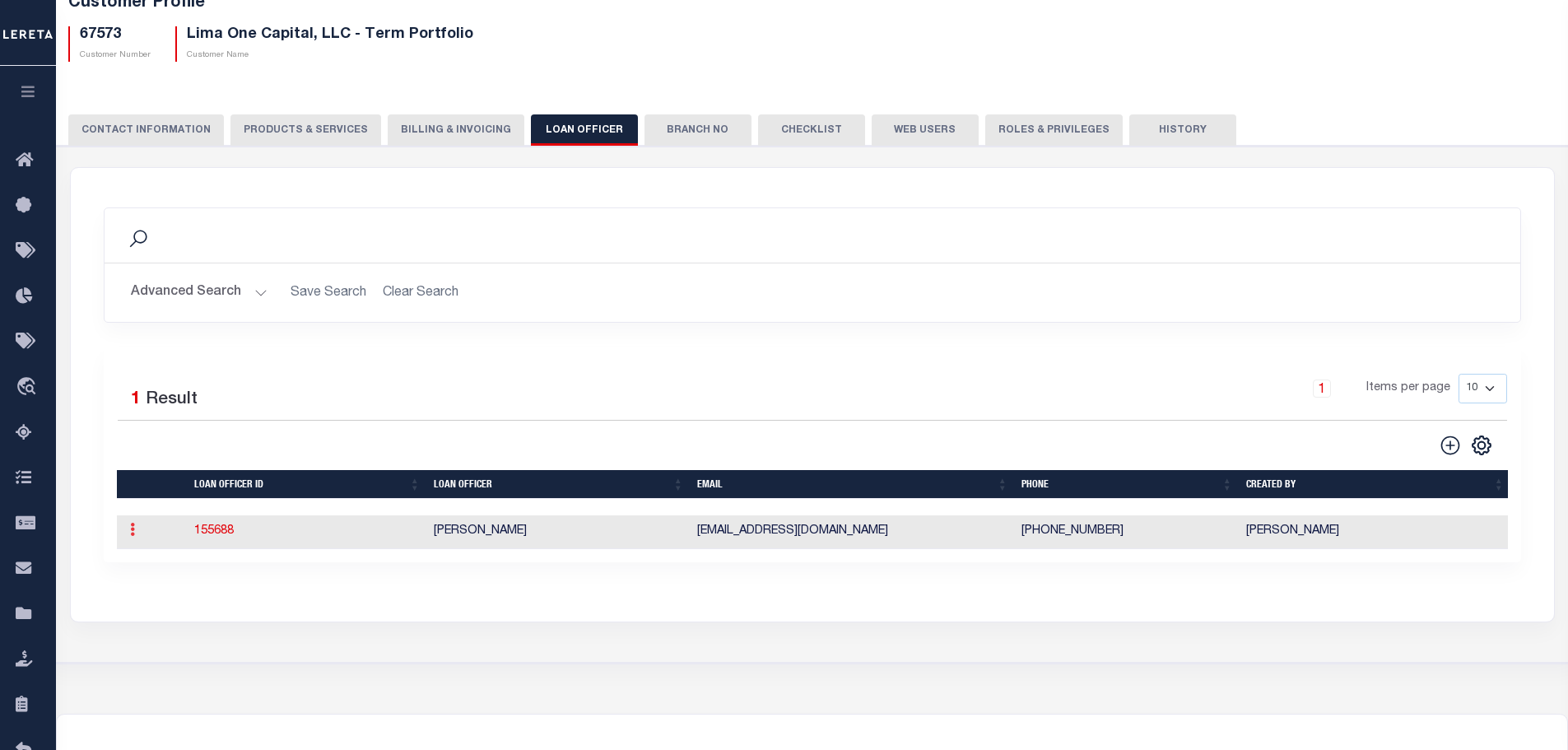
click at [128, 538] on link at bounding box center [133, 532] width 18 height 13
click at [157, 583] on link "Delete" at bounding box center [161, 581] width 75 height 27
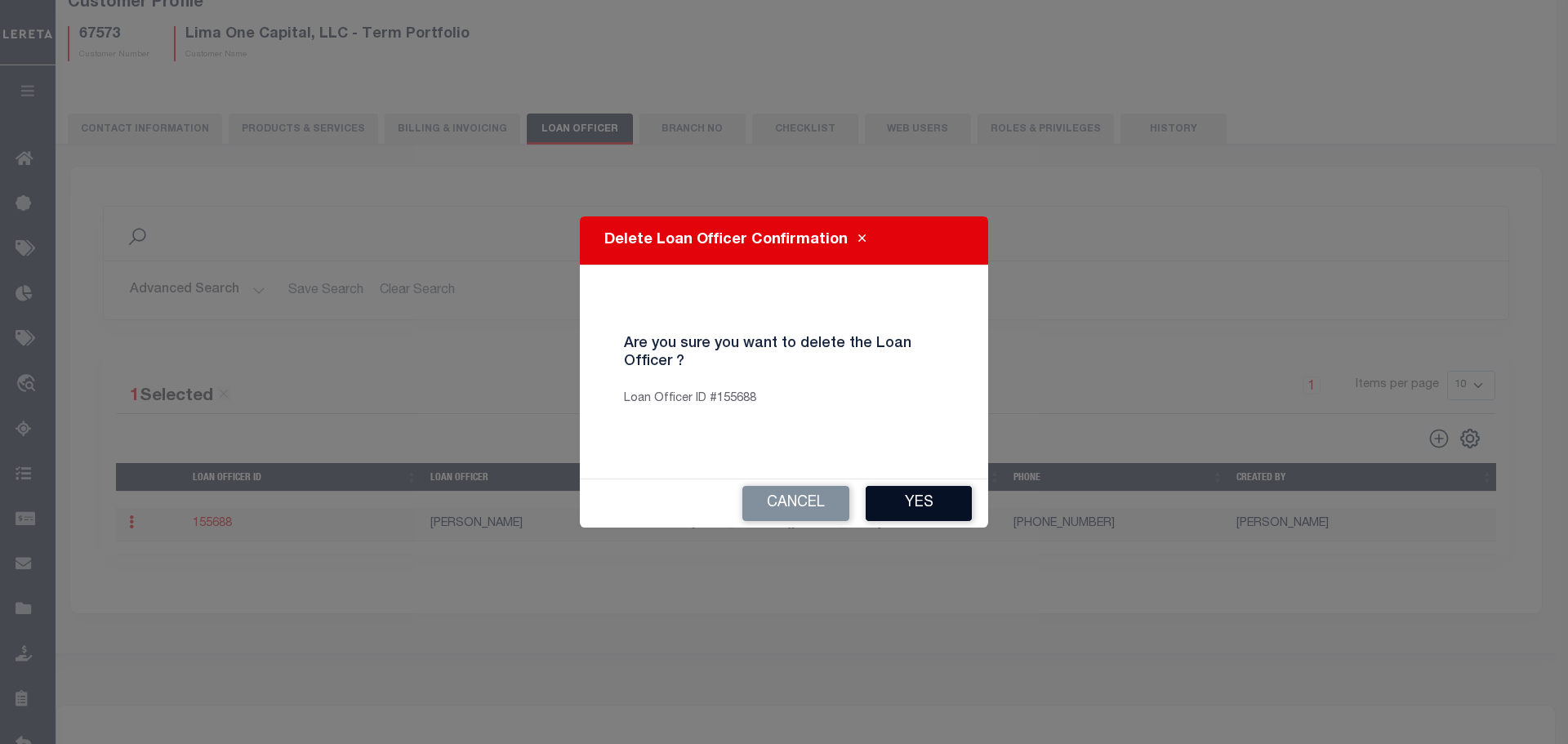
click at [903, 505] on button "Yes" at bounding box center [918, 504] width 106 height 35
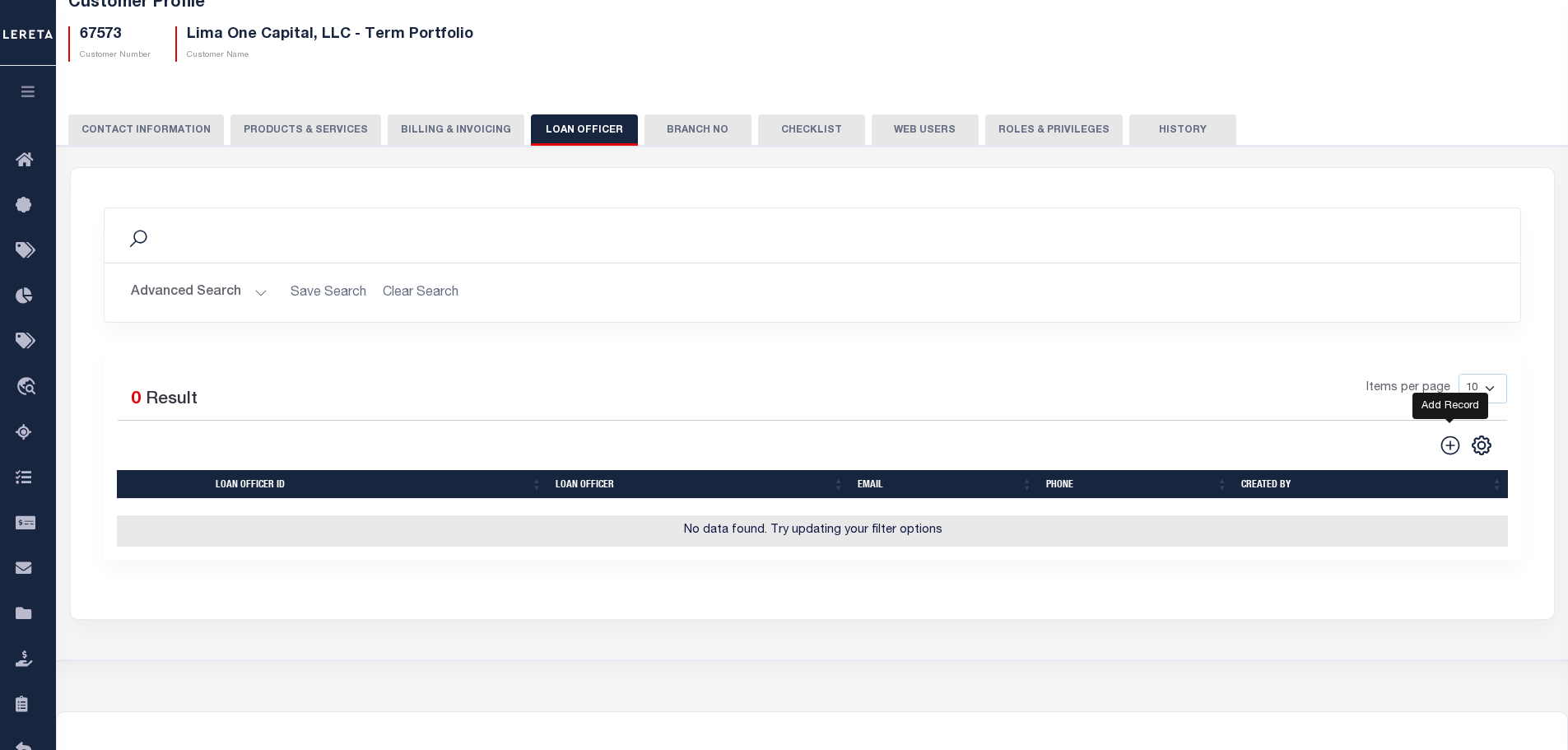
click at [1445, 446] on icon at bounding box center [1450, 445] width 21 height 21
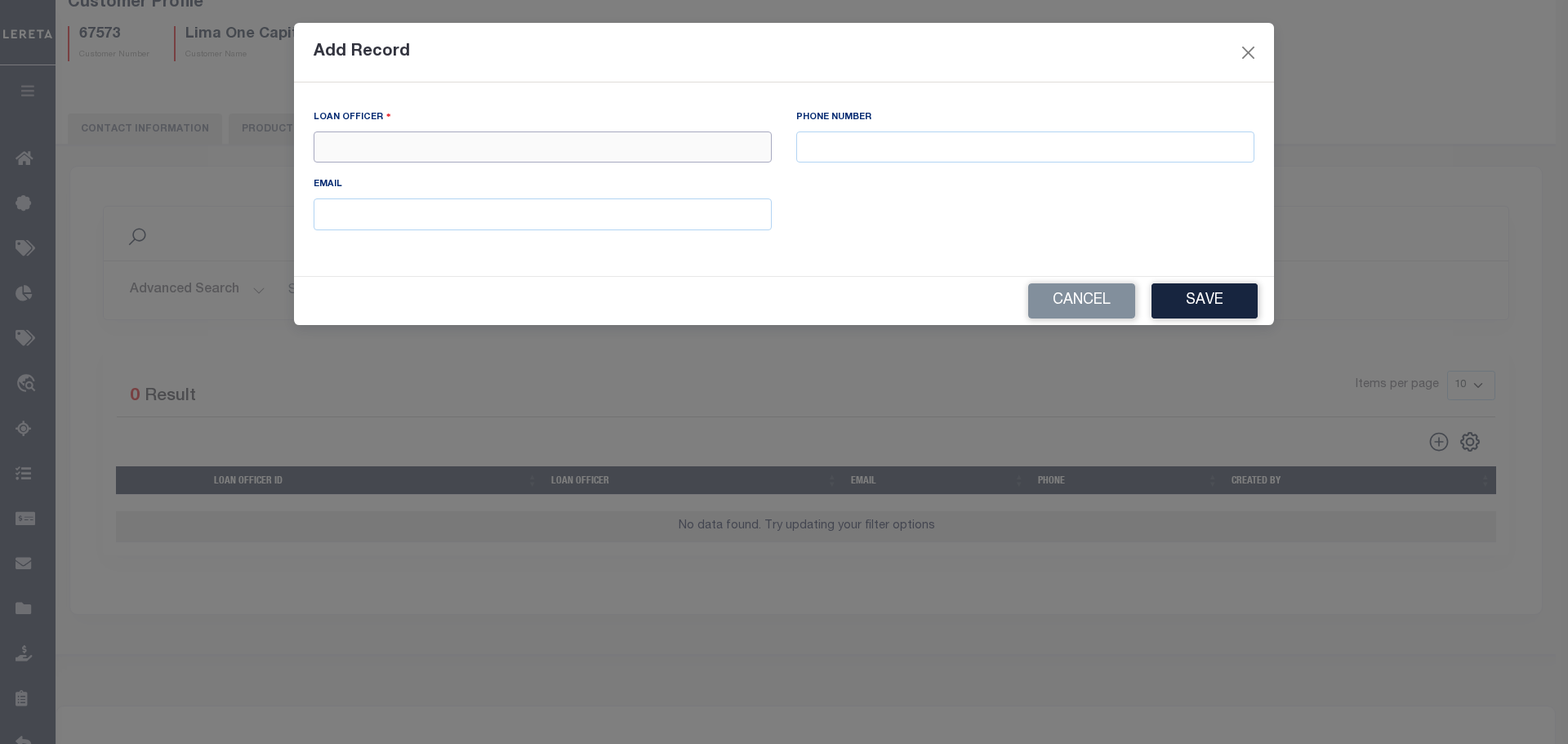
click at [696, 154] on input "text" at bounding box center [542, 147] width 458 height 32
type input "[PERSON_NAME]"
click at [906, 141] on input "text" at bounding box center [1024, 147] width 458 height 32
type input "6268269961"
click at [560, 213] on input "text" at bounding box center [542, 214] width 458 height 32
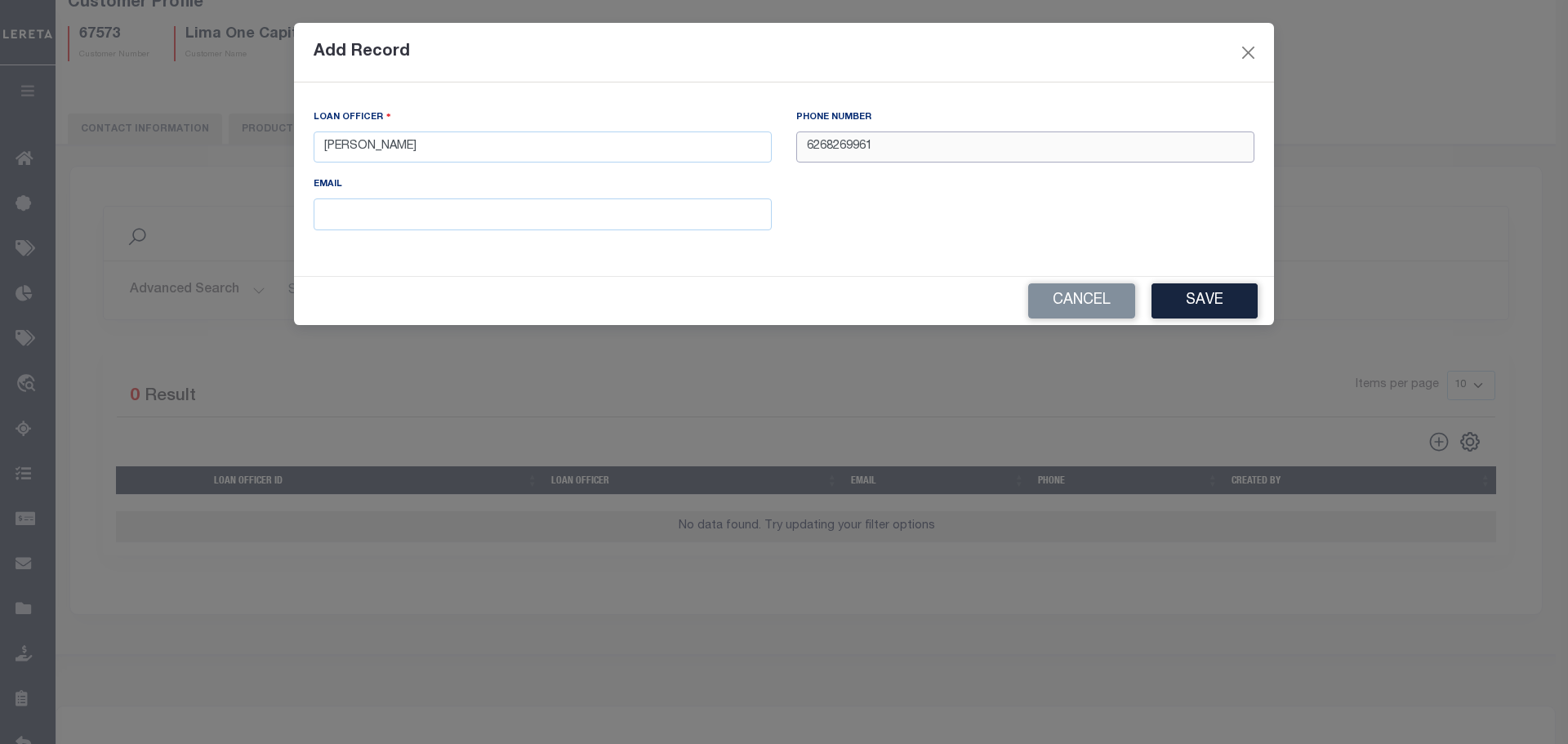
drag, startPoint x: 933, startPoint y: 157, endPoint x: 726, endPoint y: 137, distance: 208.0
click at [726, 137] on div "LOAN OFFICER [PERSON_NAME] PHONE NUMBER 6268269961 EMAIL" at bounding box center [784, 175] width 965 height 134
type input "[PHONE_NUMBER]"
click at [525, 209] on input "text" at bounding box center [542, 214] width 458 height 32
type input "[EMAIL_ADDRESS][DOMAIN_NAME]"
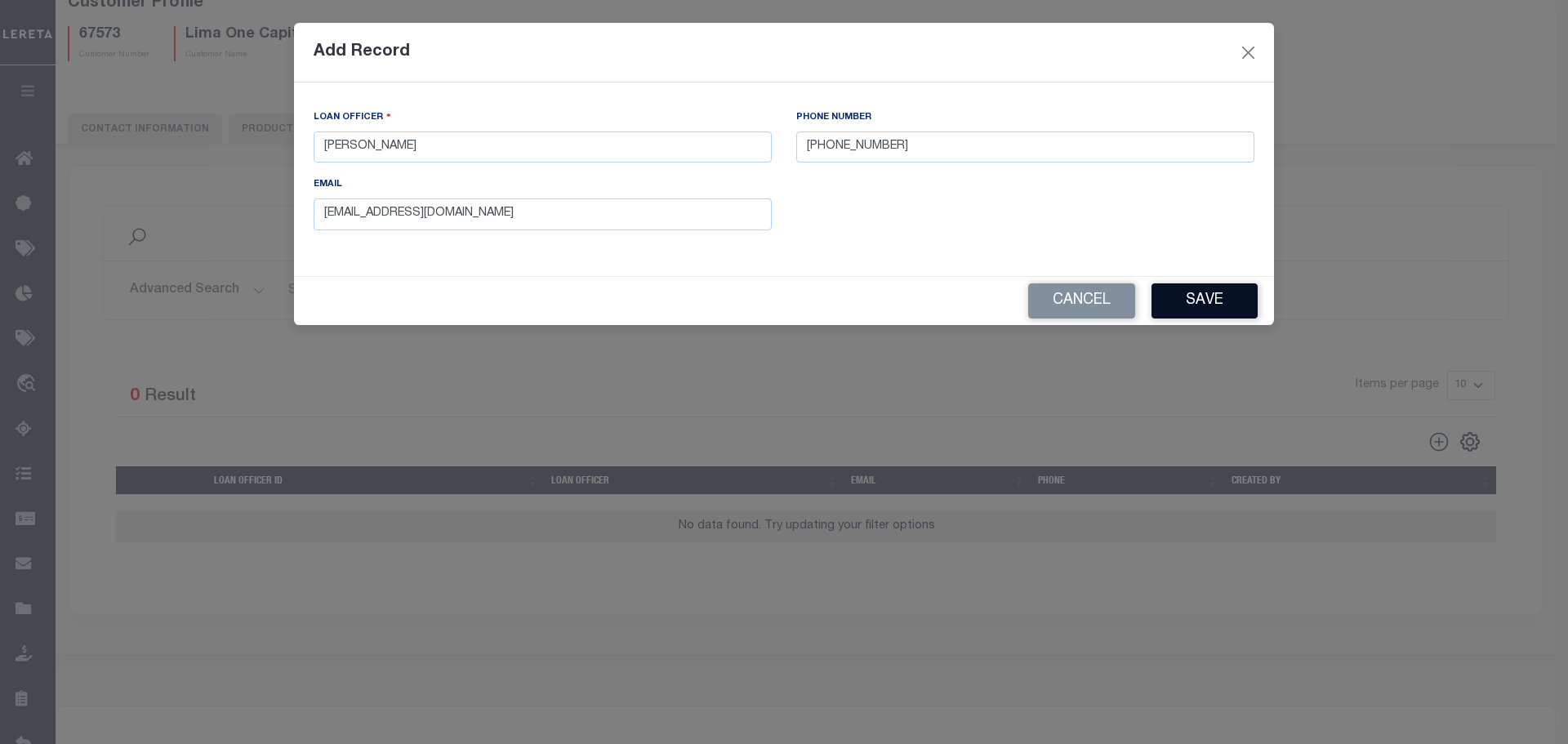
click at [1213, 313] on button "Save" at bounding box center [1204, 301] width 106 height 35
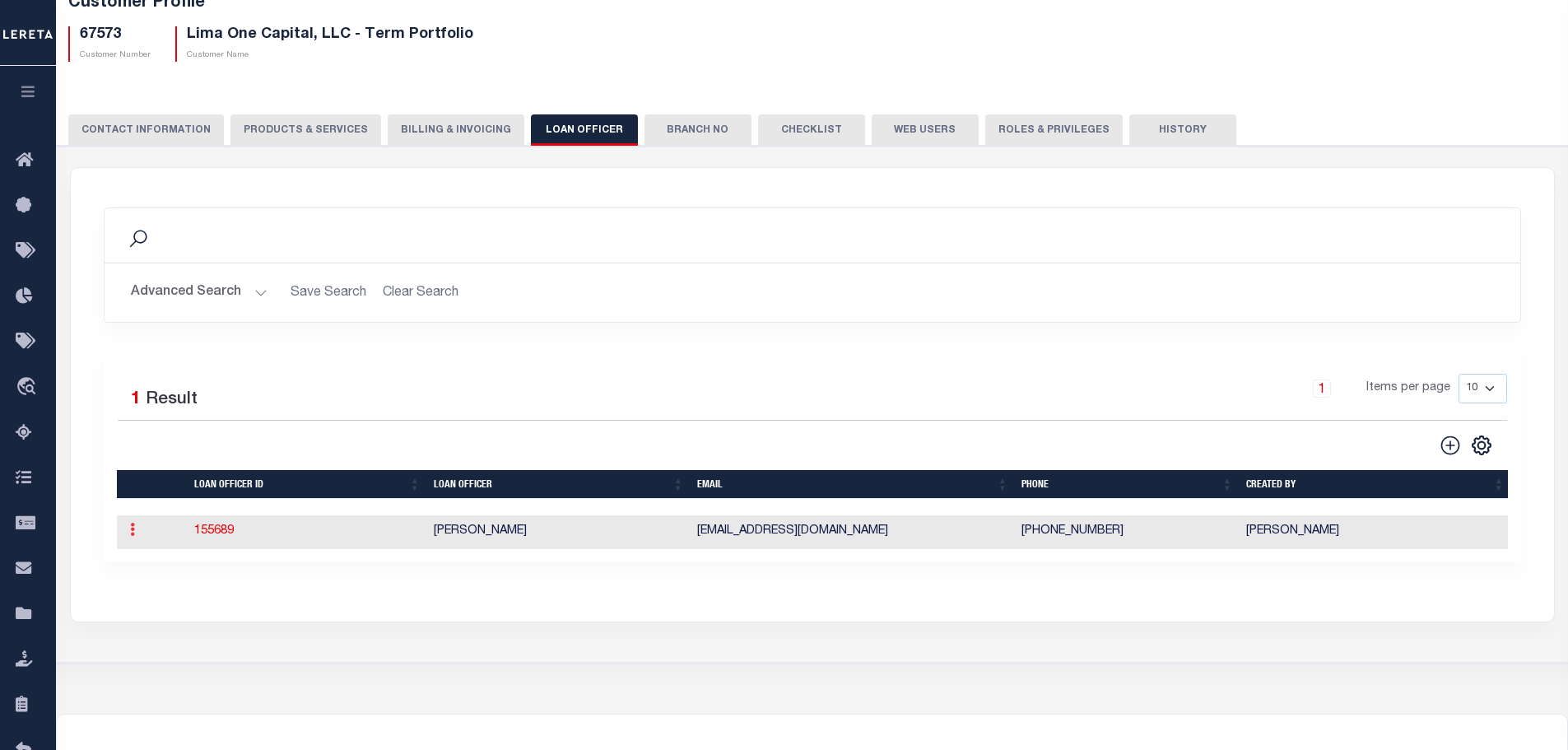
click at [128, 528] on link at bounding box center [133, 532] width 18 height 13
click at [154, 590] on link "Delete" at bounding box center [161, 581] width 75 height 27
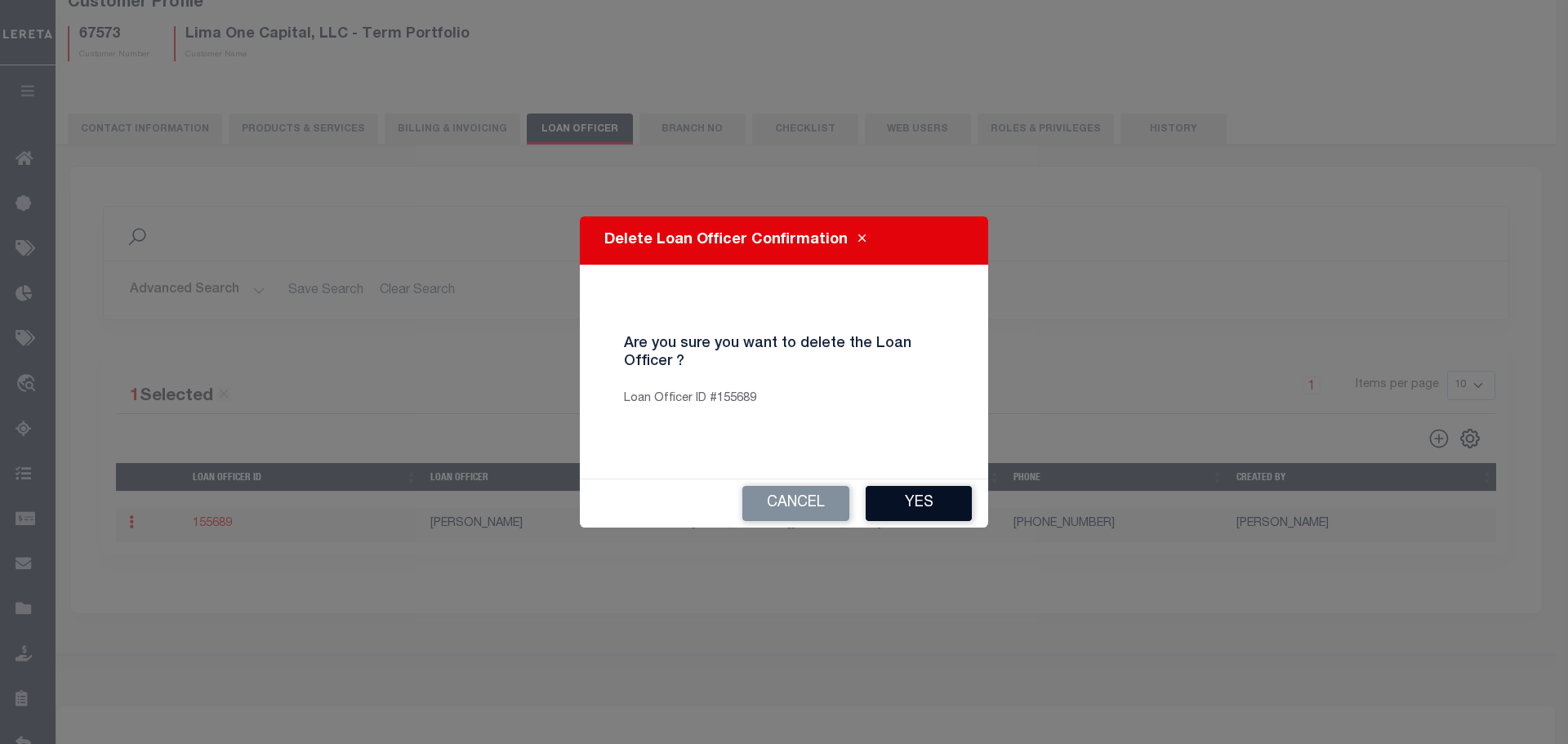
click at [934, 505] on button "Yes" at bounding box center [918, 504] width 106 height 35
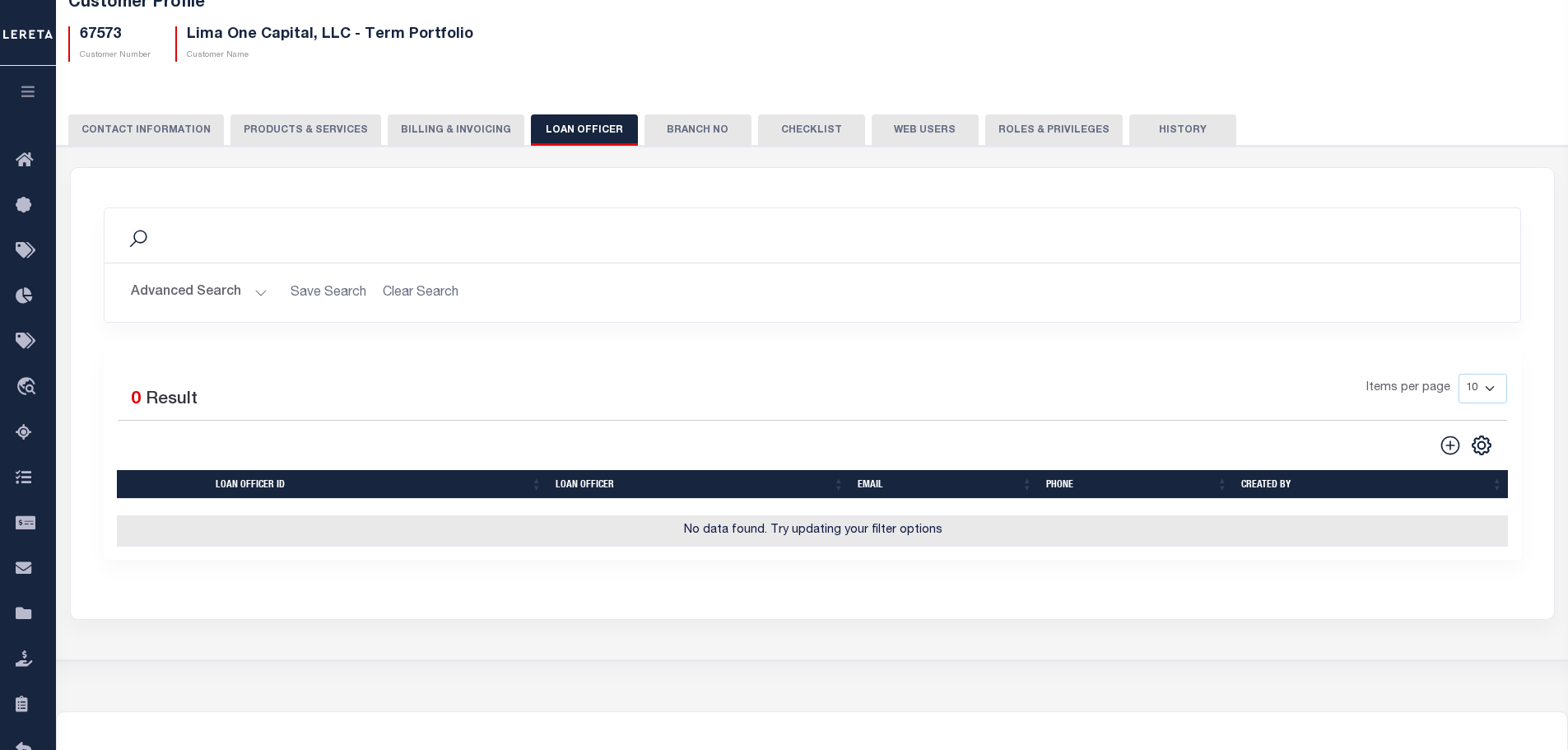
click at [1444, 460] on div "1 Selected 0 Result Items per page 10 25 50 100" at bounding box center [813, 453] width 1418 height 213
click at [1451, 448] on icon at bounding box center [1450, 445] width 19 height 19
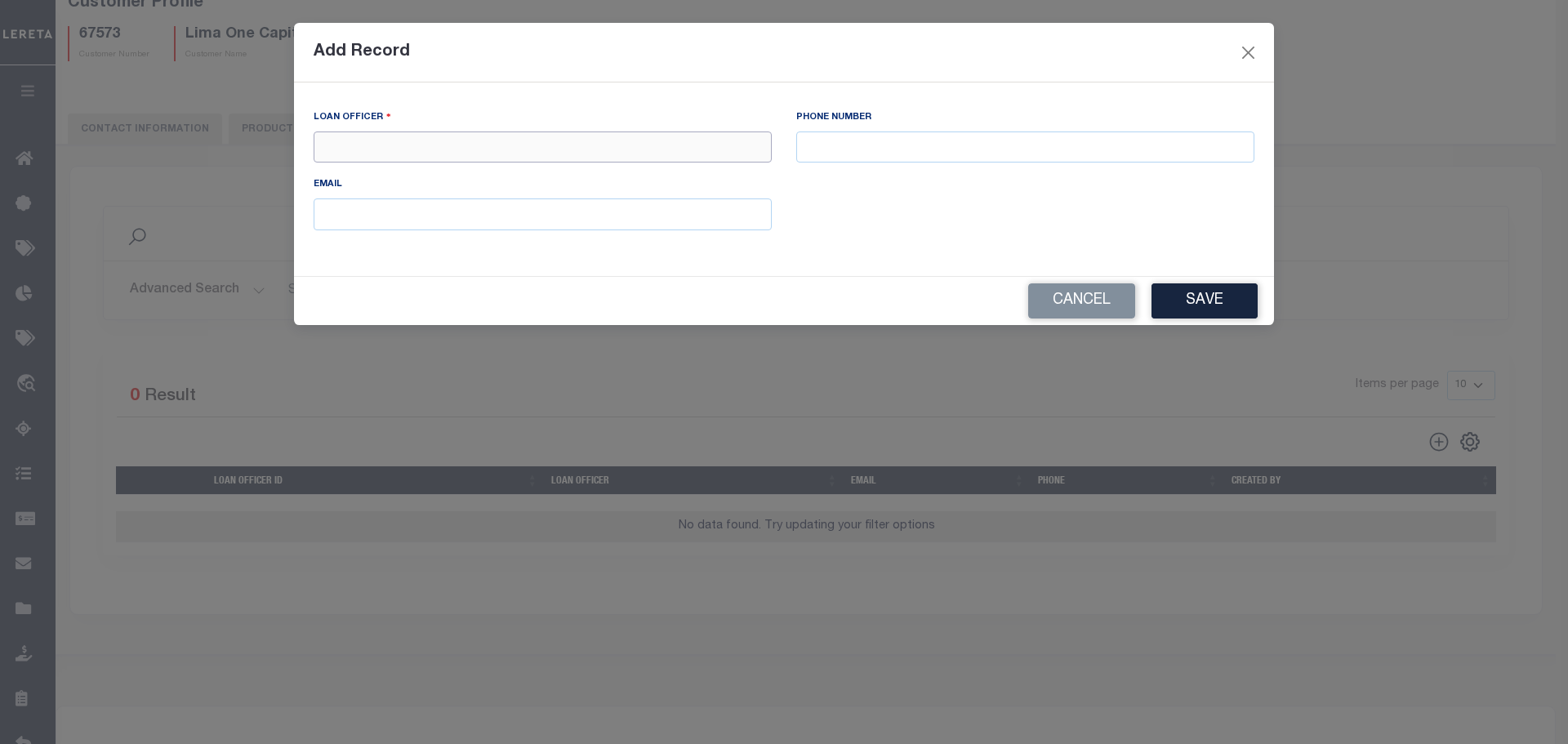
click at [716, 143] on input "text" at bounding box center [542, 147] width 458 height 32
type input "[PERSON_NAME]"
click at [927, 128] on div "PHONE NUMBER" at bounding box center [1024, 135] width 458 height 54
click at [925, 149] on input "text" at bounding box center [1024, 147] width 458 height 32
type input "[PHONE_NUMBER]"
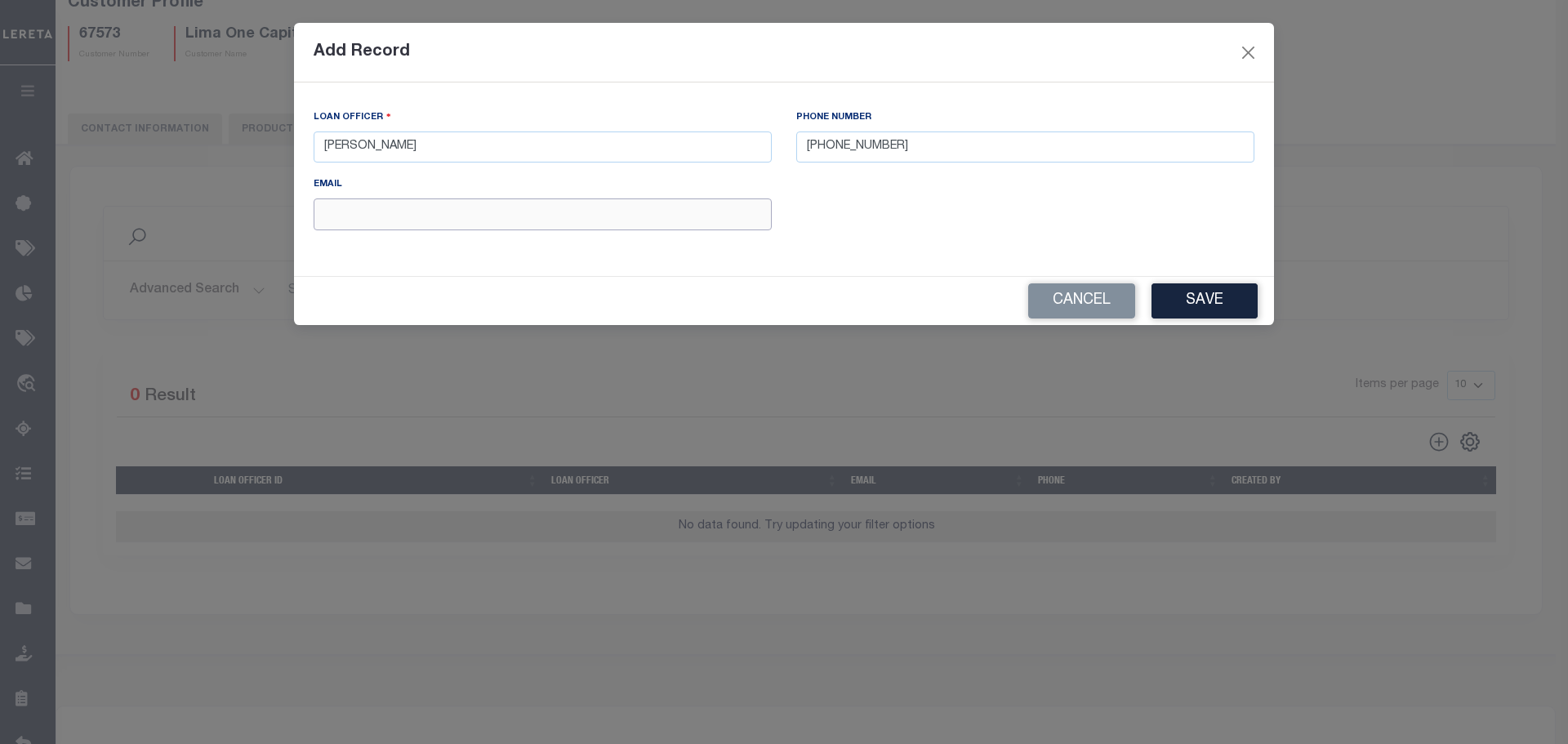
click at [633, 218] on input "text" at bounding box center [542, 214] width 458 height 32
type input "[EMAIL_ADDRESS][DOMAIN_NAME]"
click at [1215, 308] on button "Save" at bounding box center [1204, 301] width 106 height 35
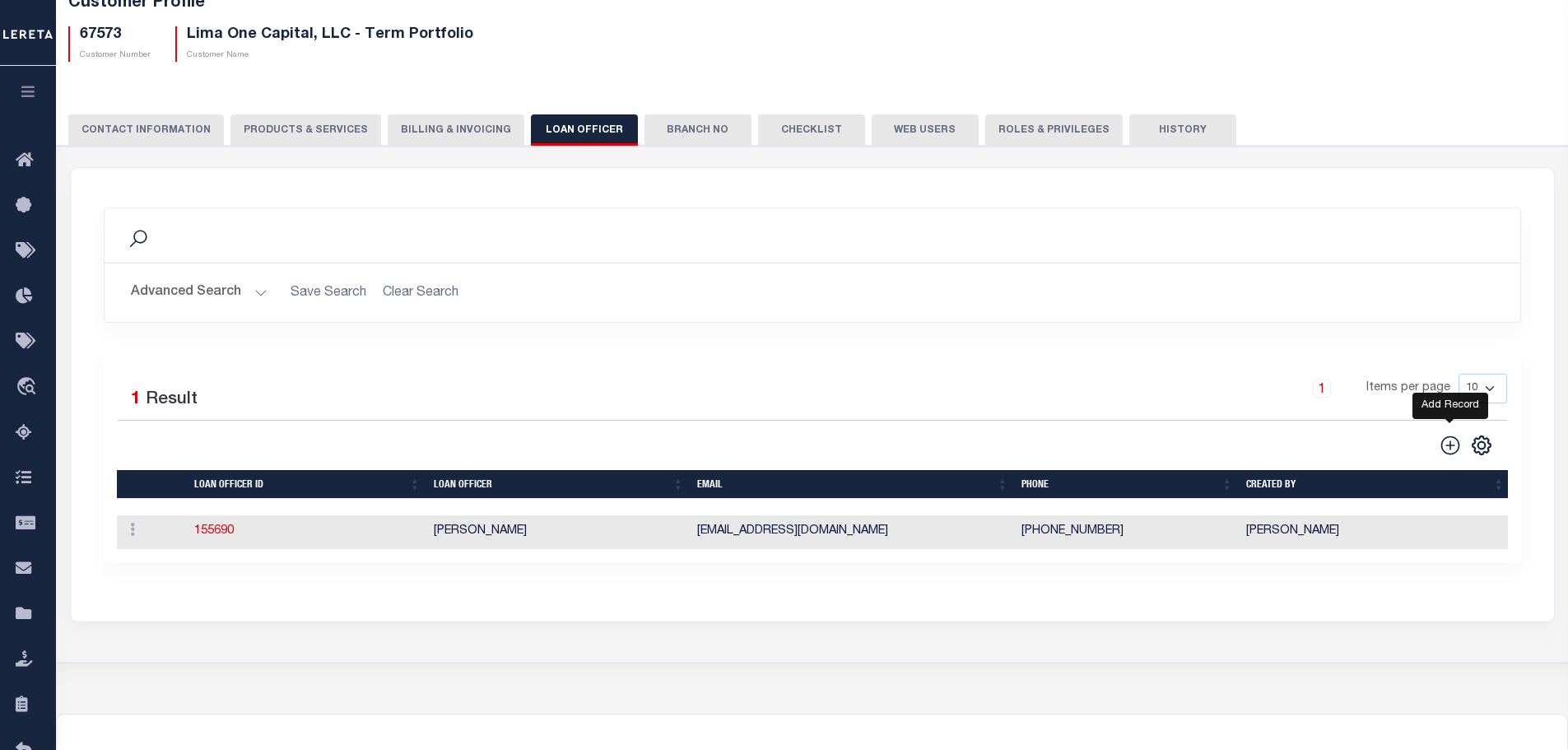
click at [1448, 448] on icon at bounding box center [1450, 445] width 19 height 19
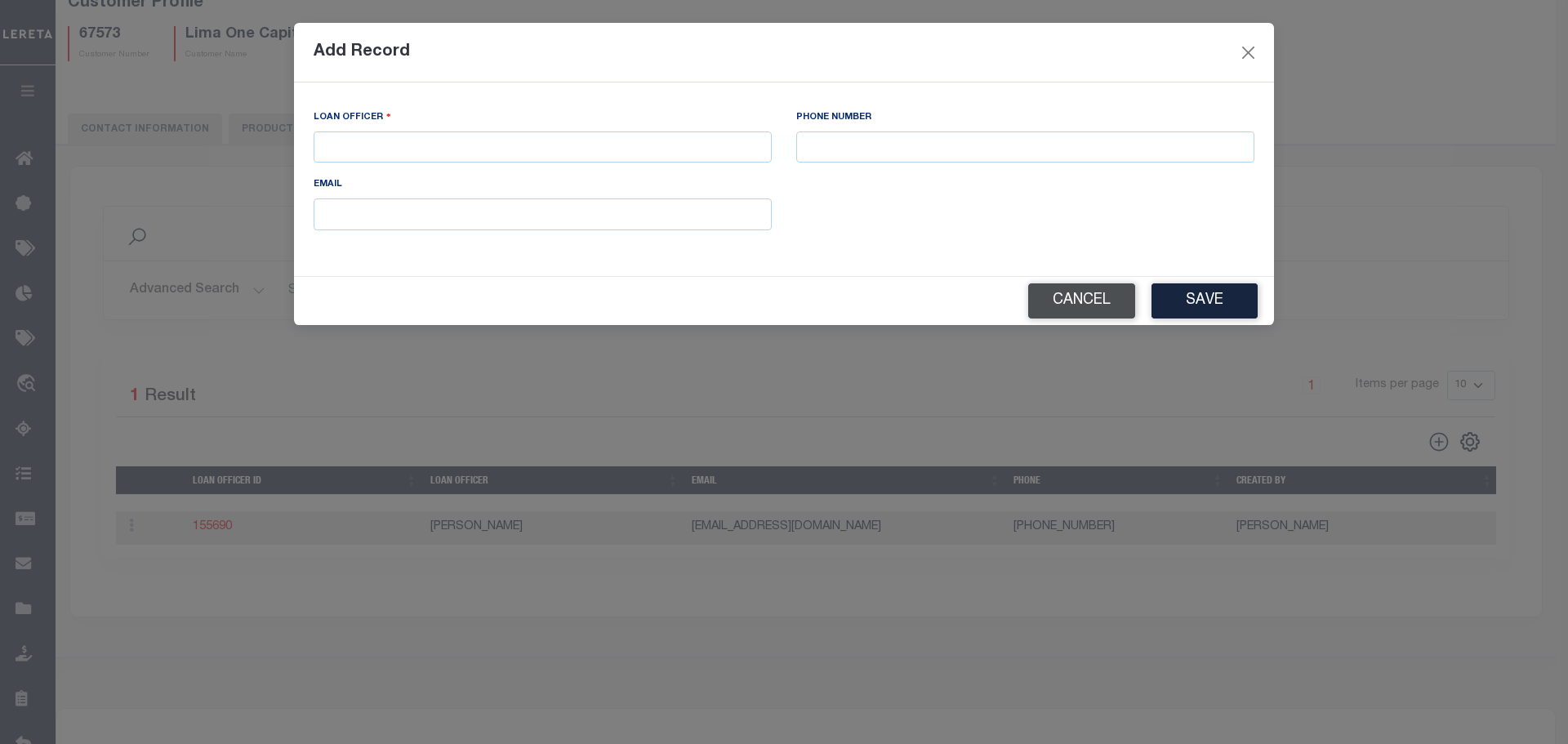
click at [1097, 315] on button "Cancel" at bounding box center [1081, 301] width 107 height 35
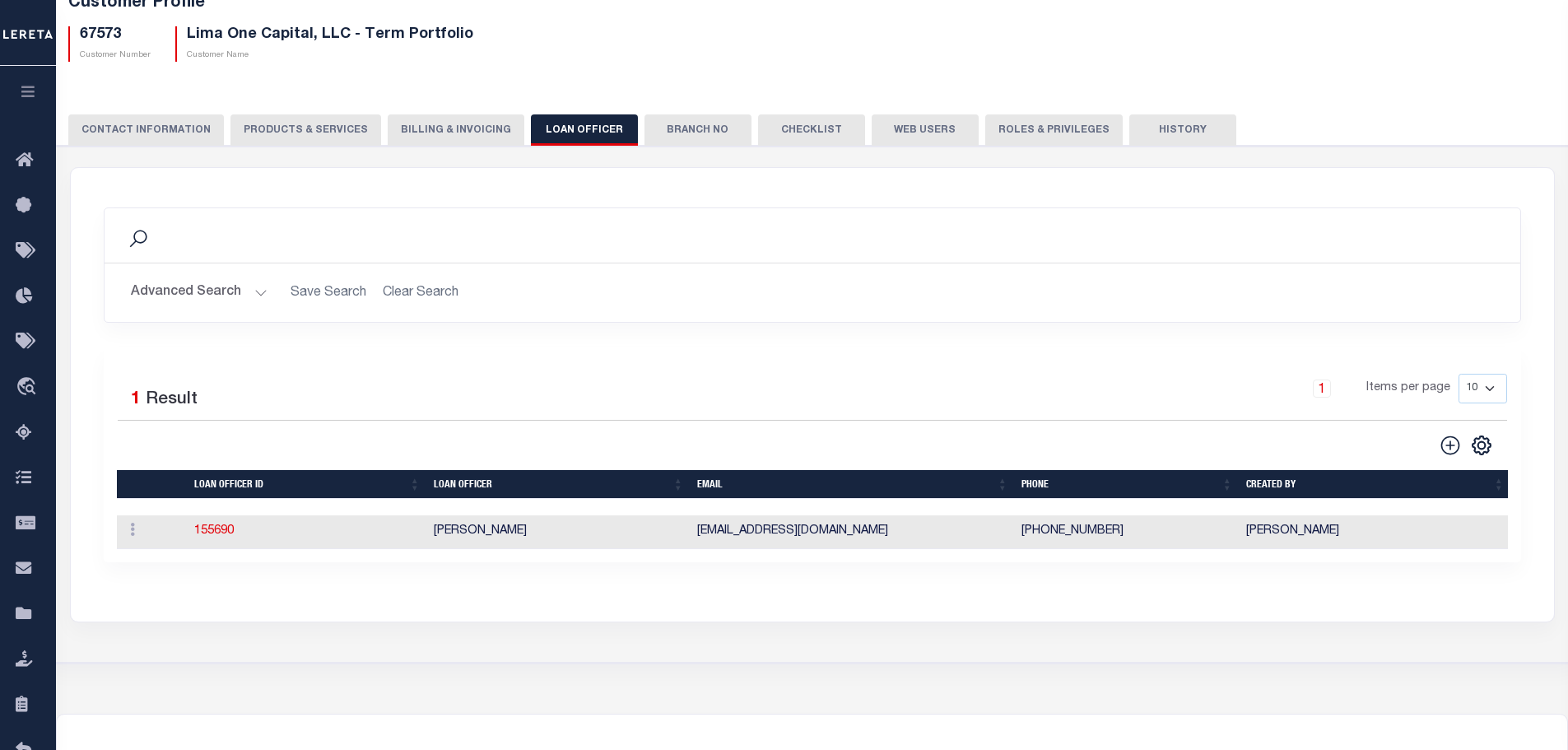
click at [677, 136] on button "Branch No" at bounding box center [698, 130] width 107 height 31
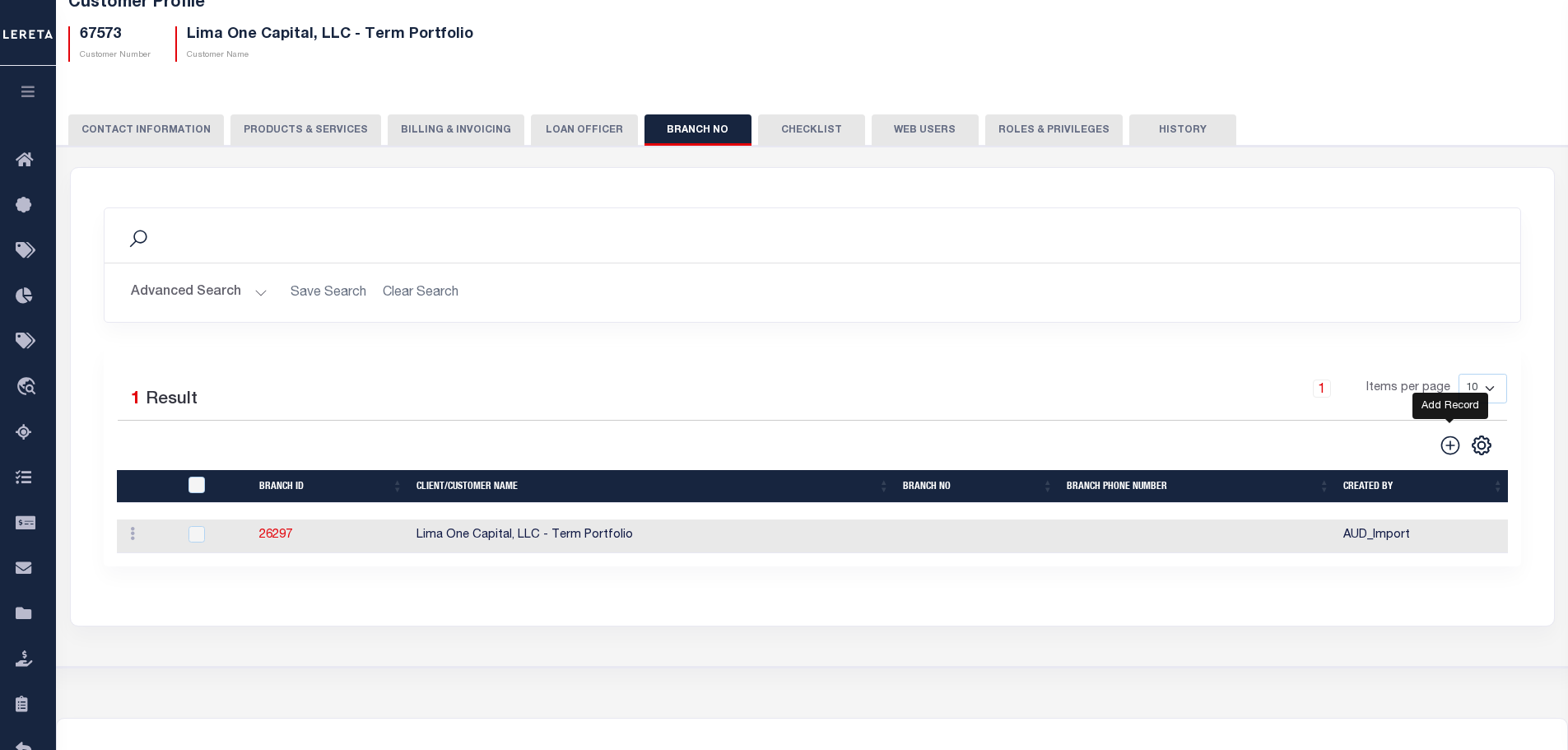
click at [1450, 445] on icon at bounding box center [1450, 445] width 19 height 19
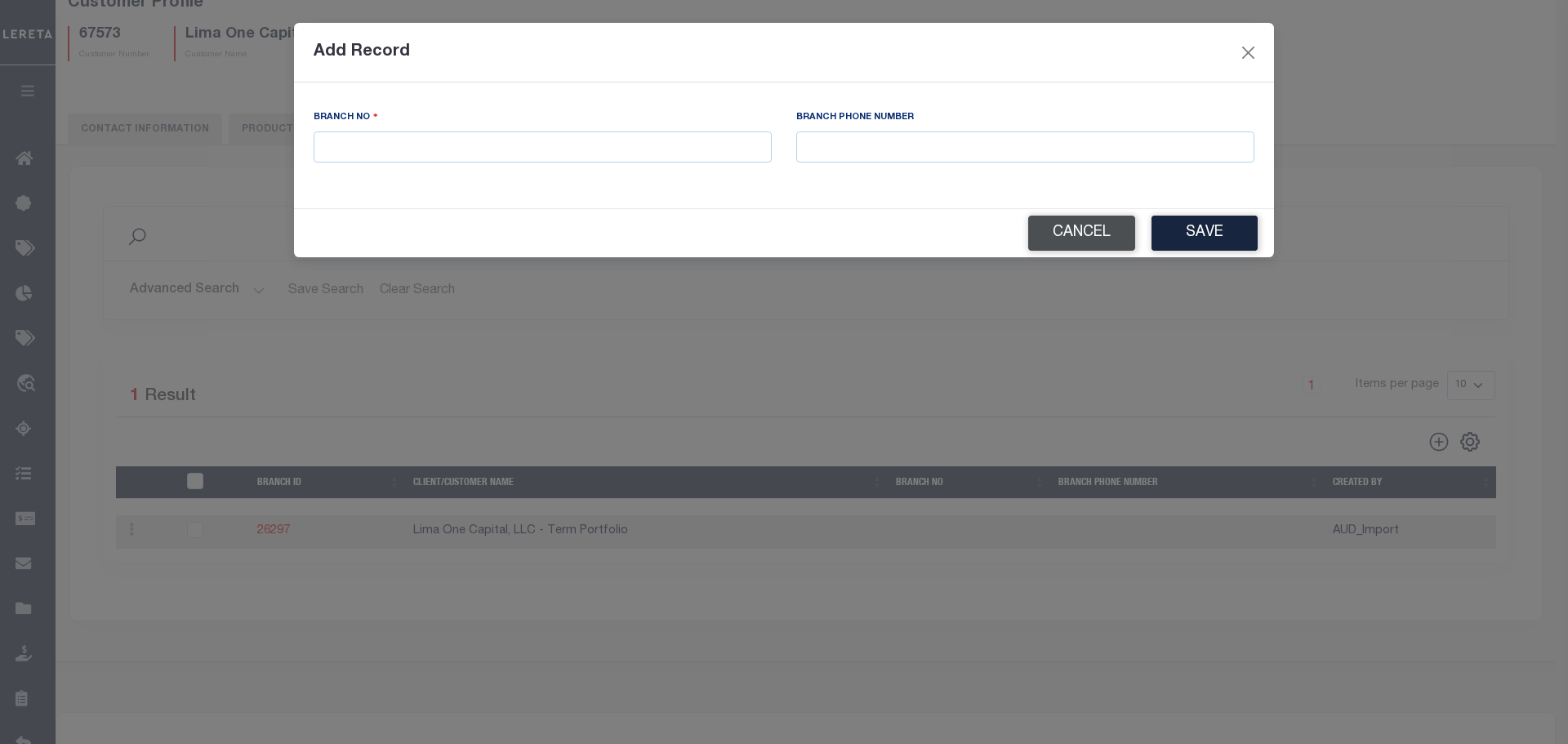
click at [1101, 229] on button "Cancel" at bounding box center [1081, 233] width 107 height 35
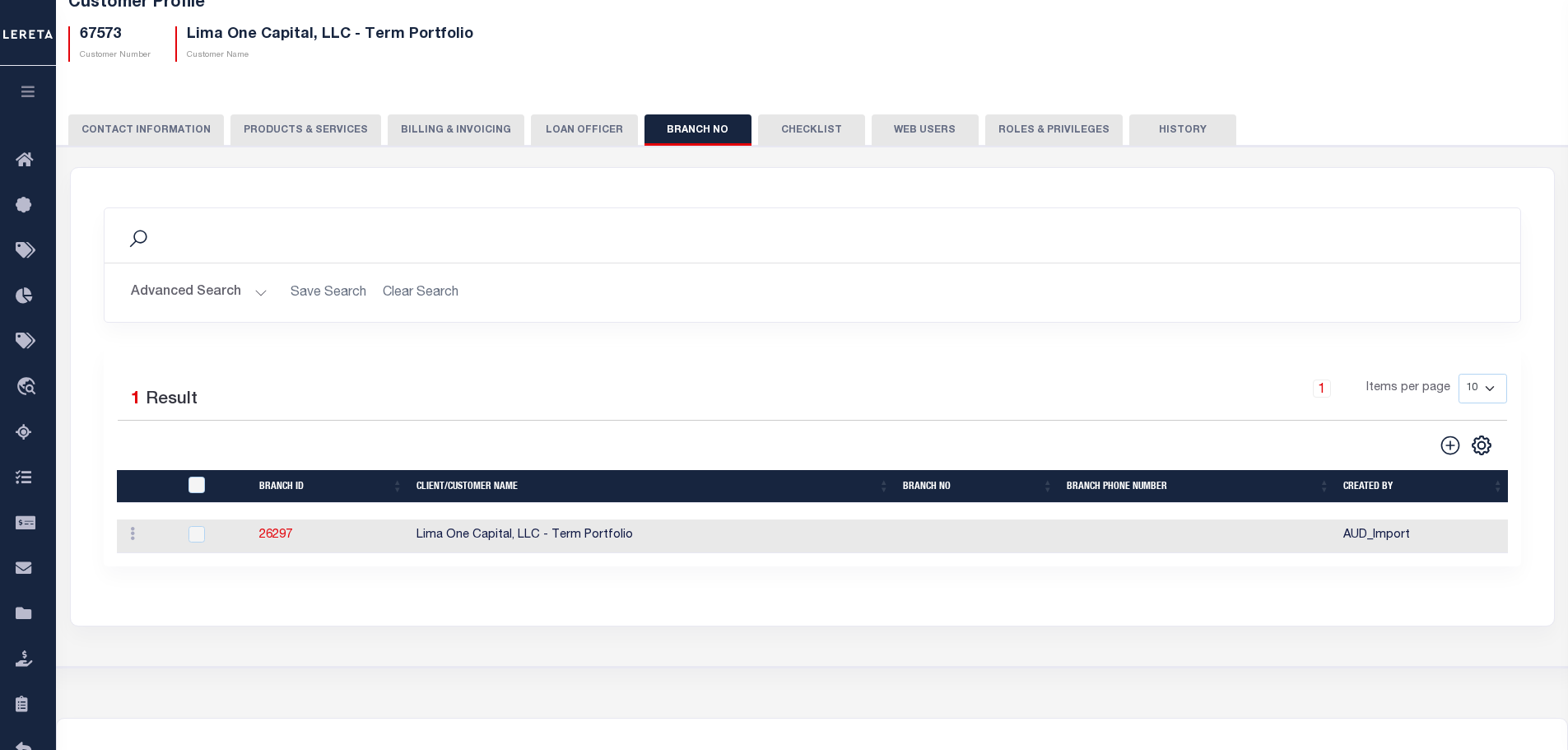
click at [572, 138] on button "LOAN OFFICER" at bounding box center [584, 130] width 107 height 31
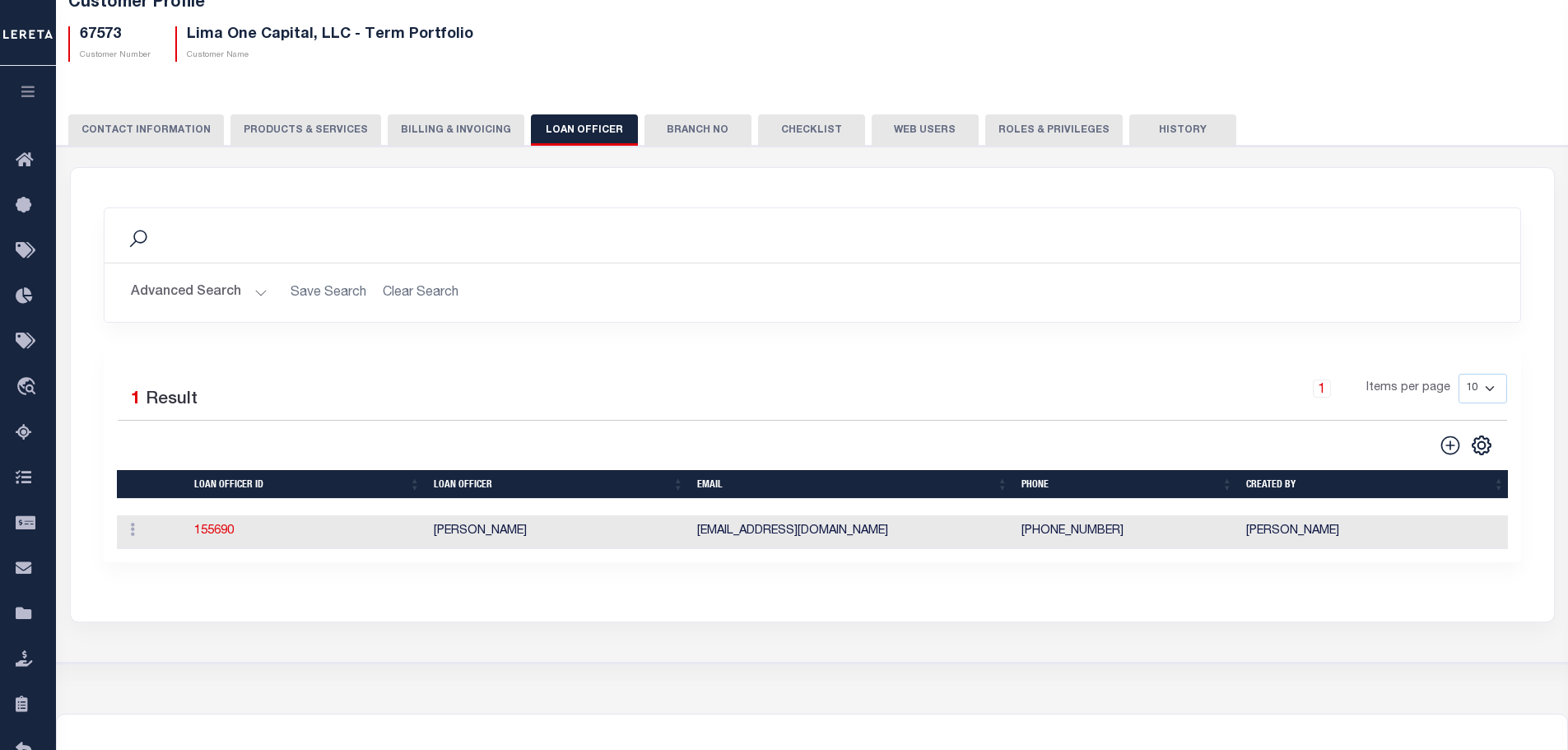
click at [645, 133] on button "Branch No" at bounding box center [698, 130] width 107 height 31
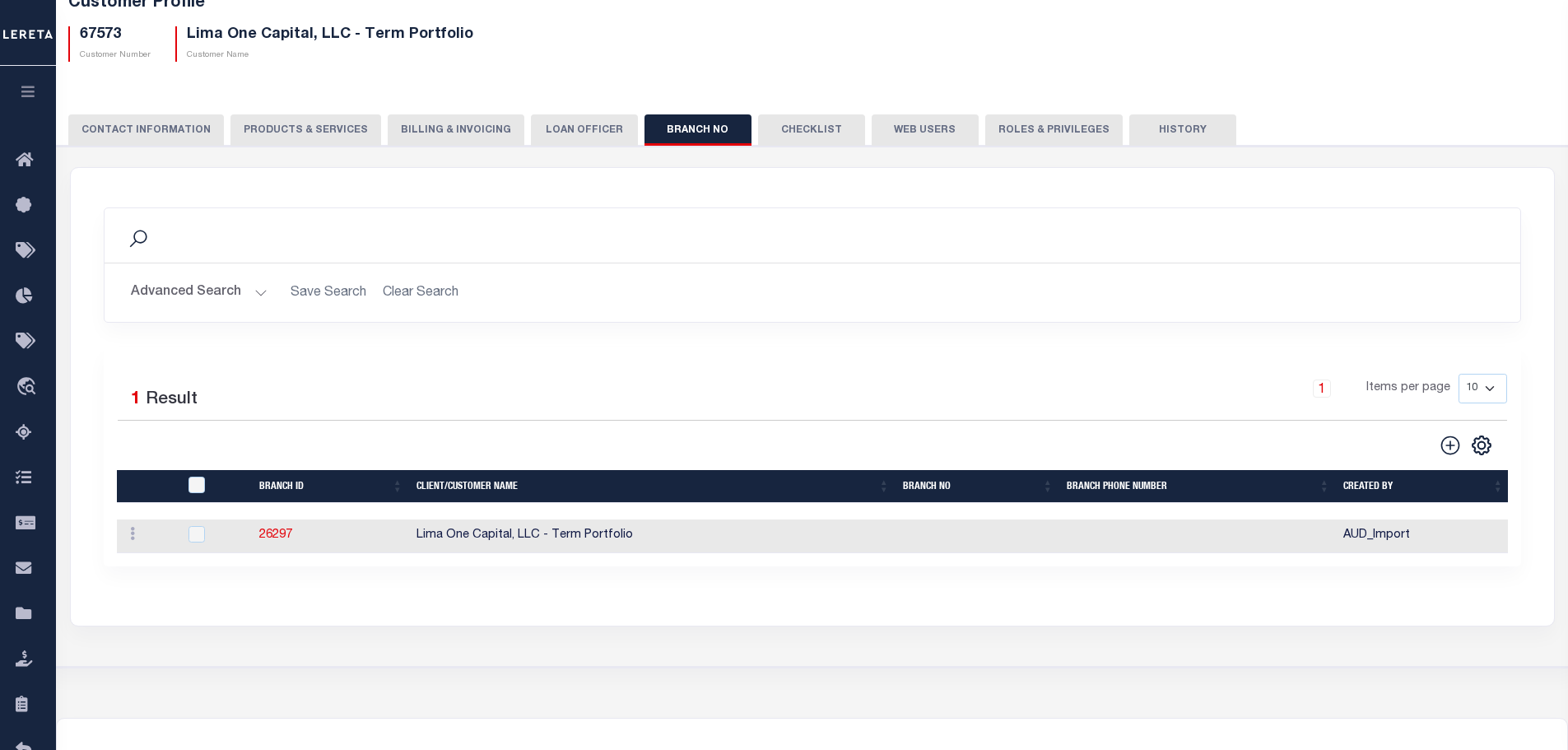
click at [572, 140] on button "LOAN OFFICER" at bounding box center [584, 130] width 107 height 31
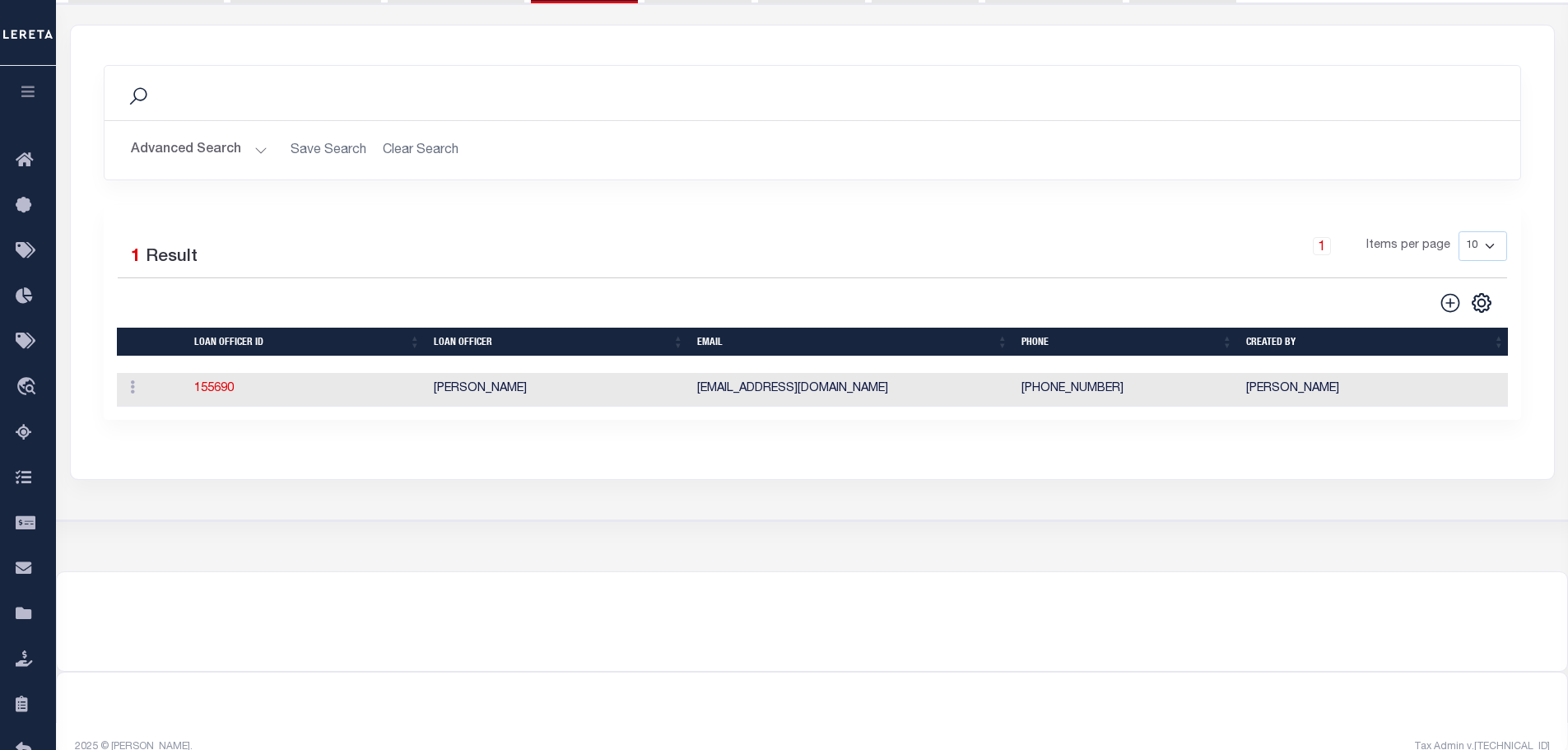
scroll to position [232, 0]
